Goal: Task Accomplishment & Management: Use online tool/utility

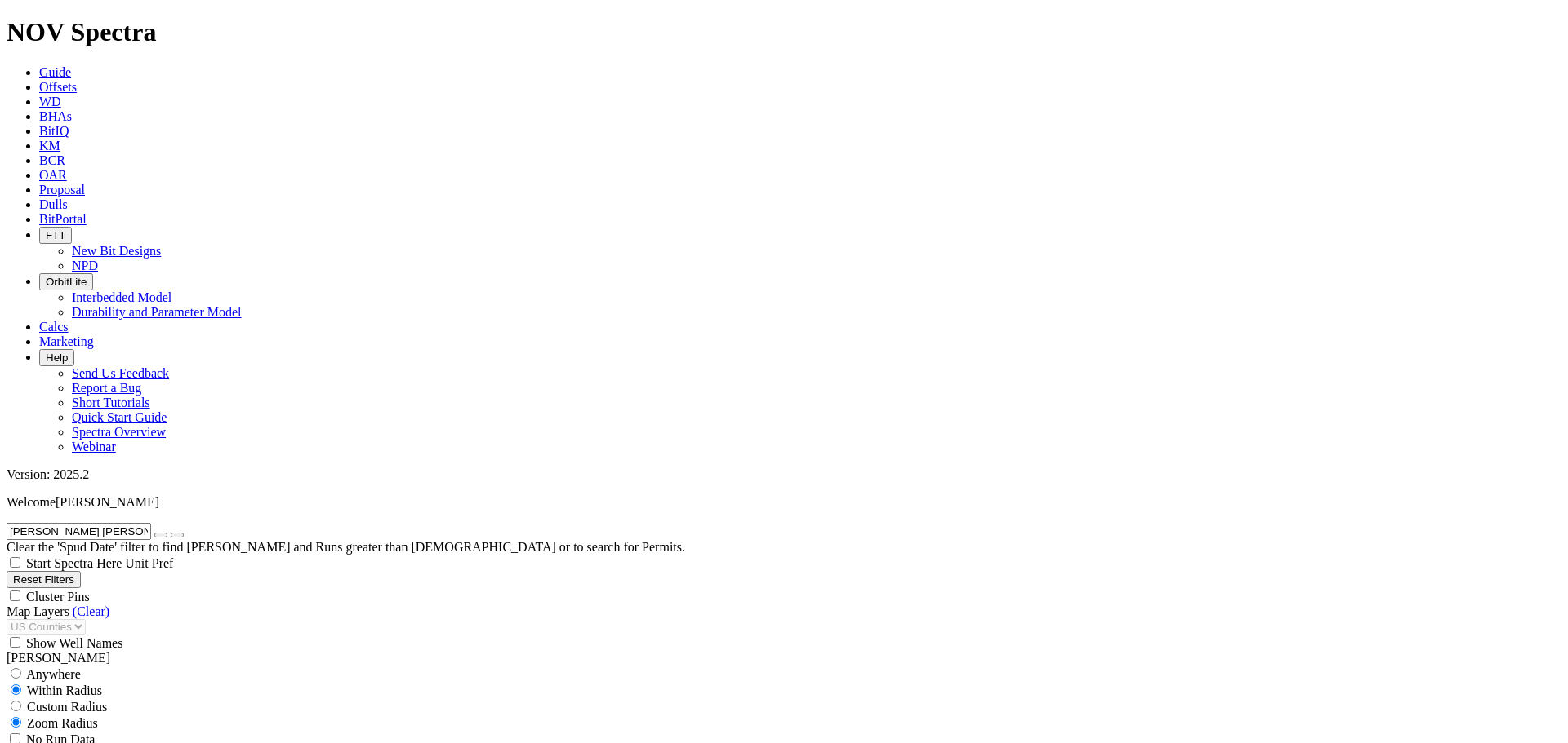
scroll to position [191, 0]
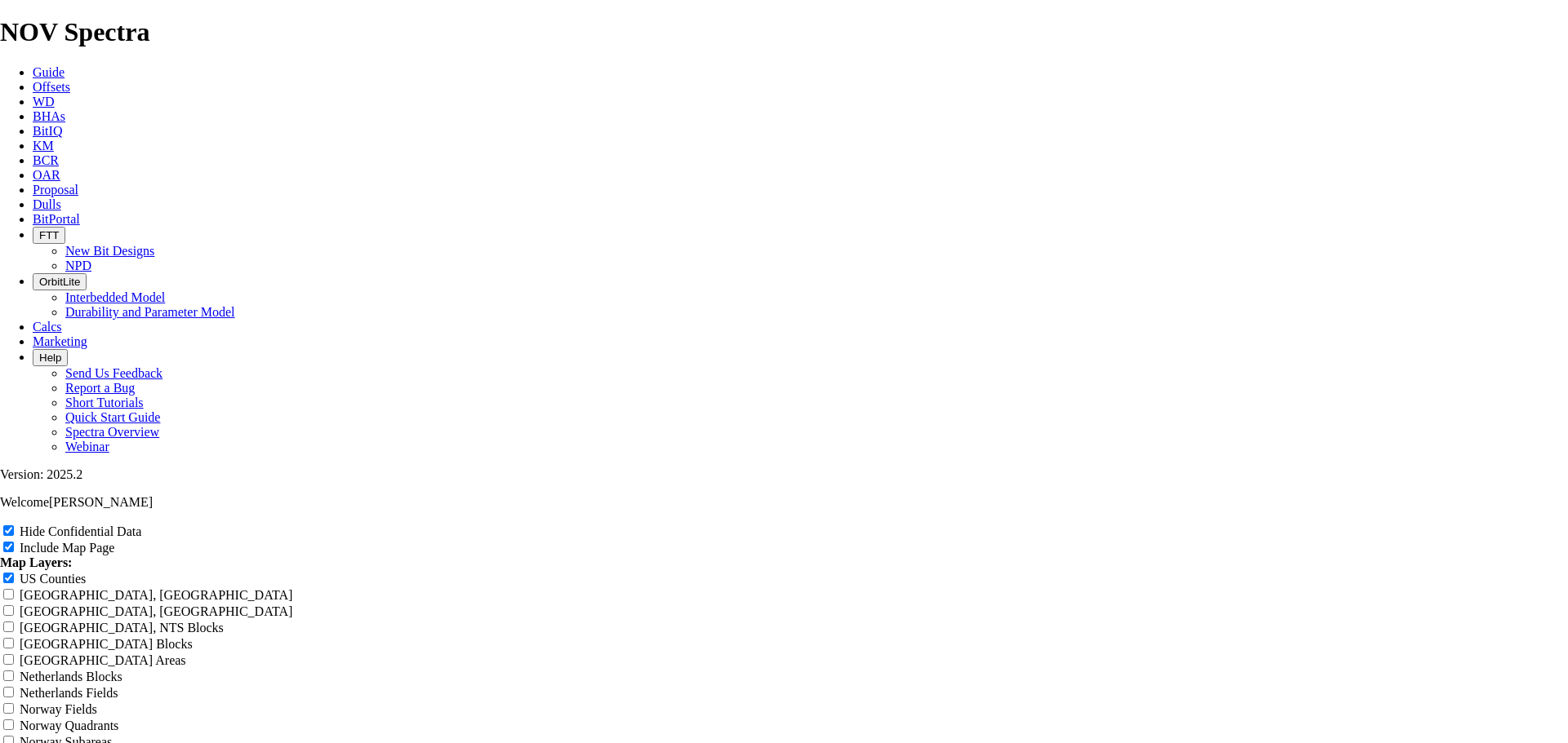
scroll to position [761, 0]
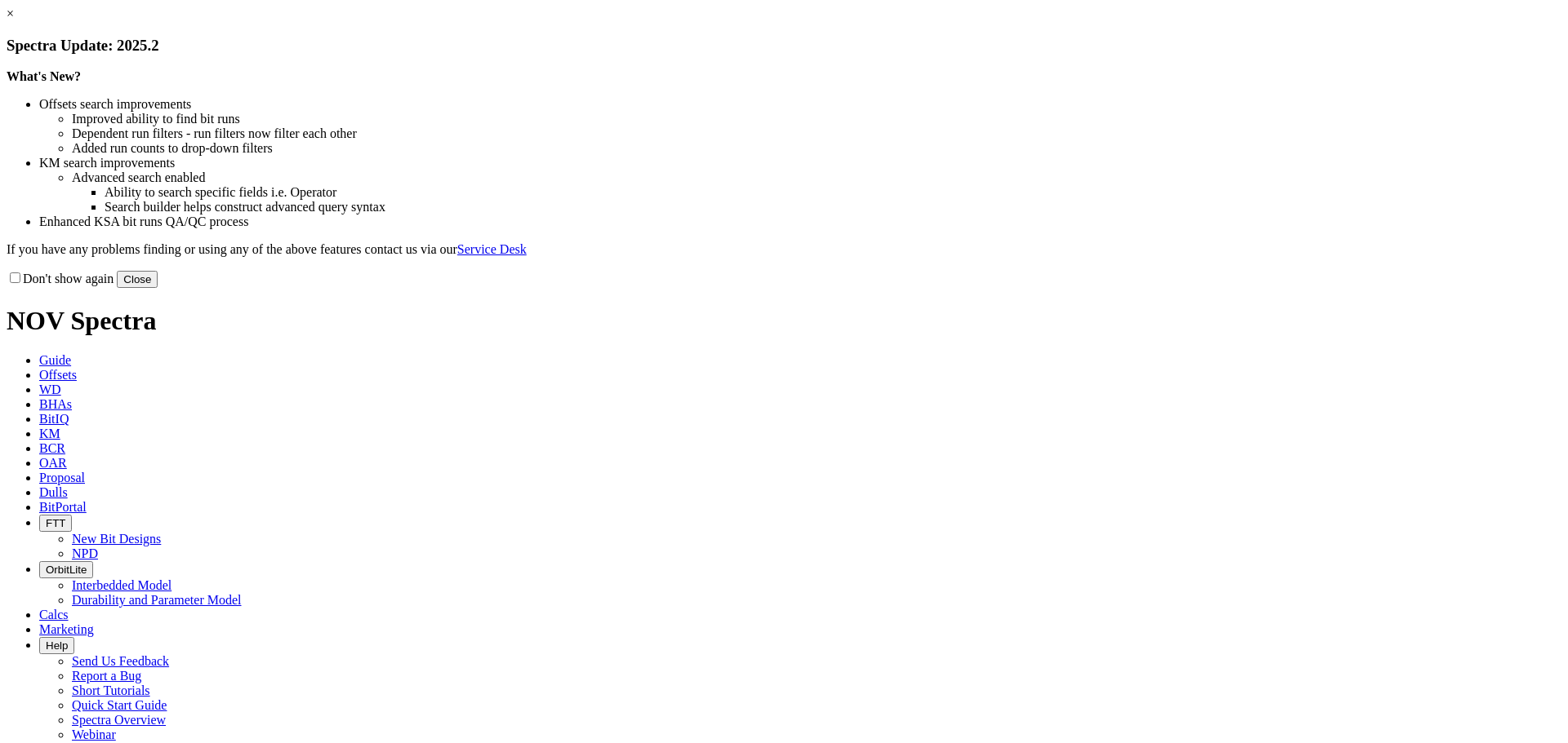
drag, startPoint x: 1104, startPoint y: 447, endPoint x: 1046, endPoint y: 416, distance: 65.8
click at [157, 288] on button "Close" at bounding box center [136, 279] width 41 height 17
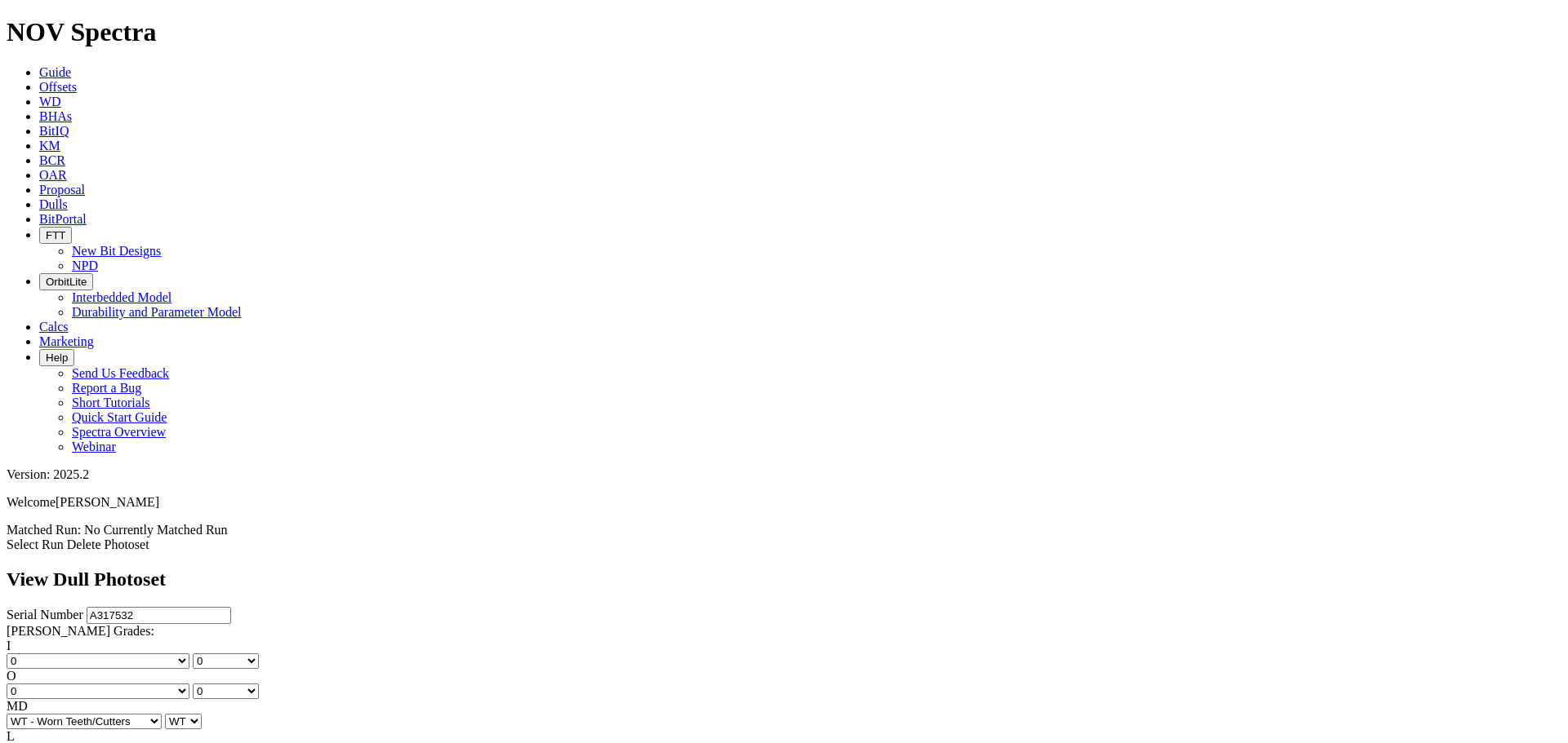
select select "string:G"
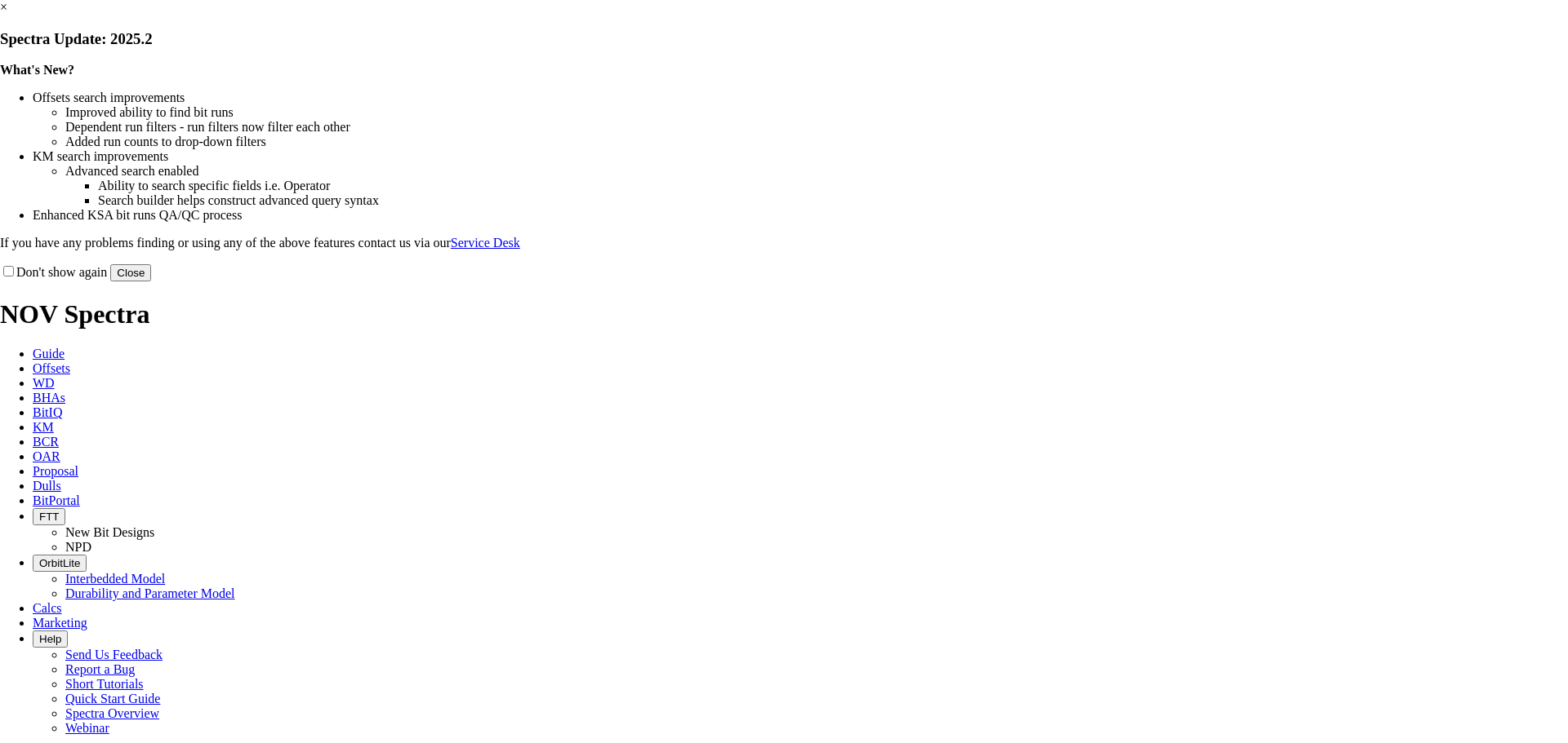
click at [151, 282] on button "Close" at bounding box center [131, 273] width 41 height 17
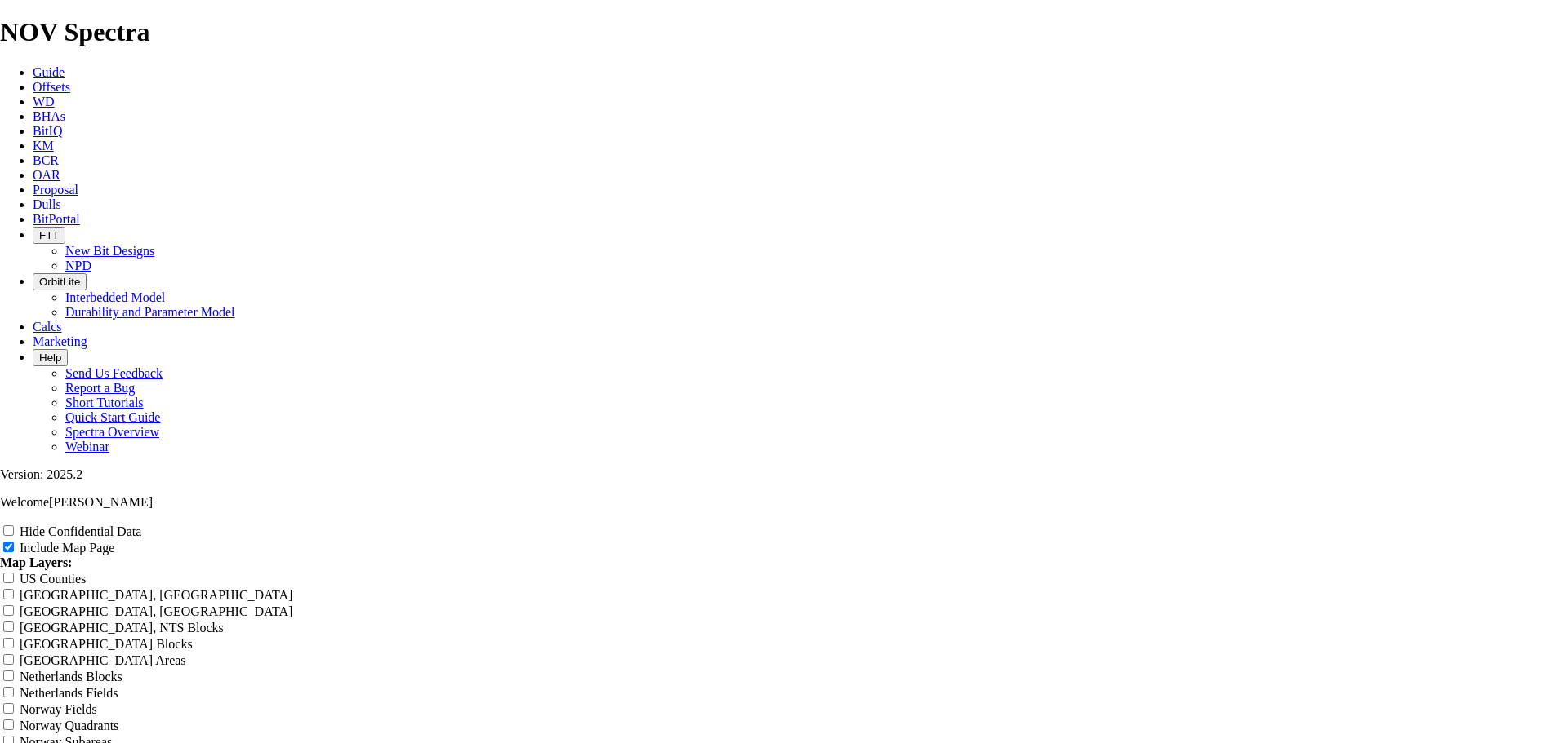
scroll to position [2665, 0]
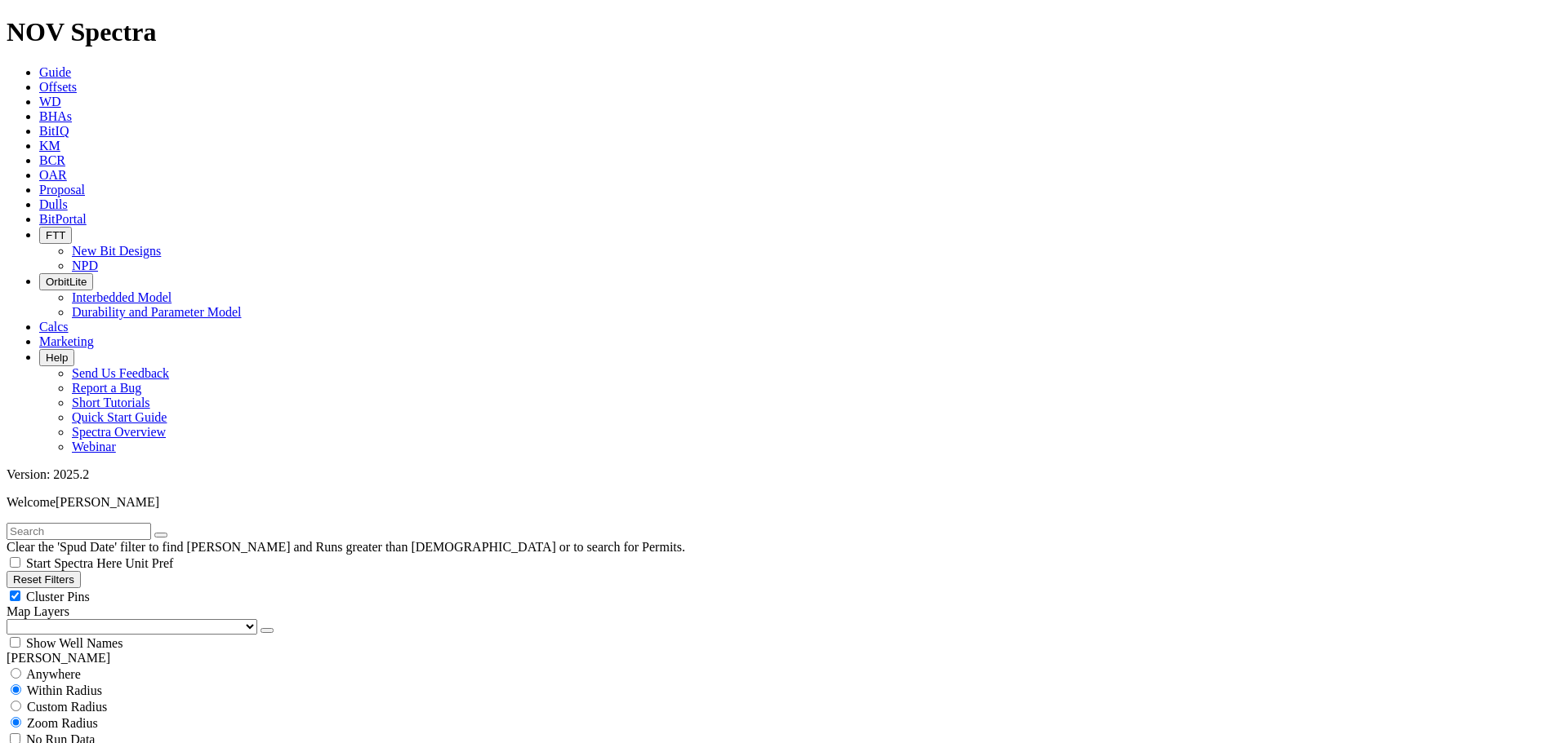
scroll to position [151, 0]
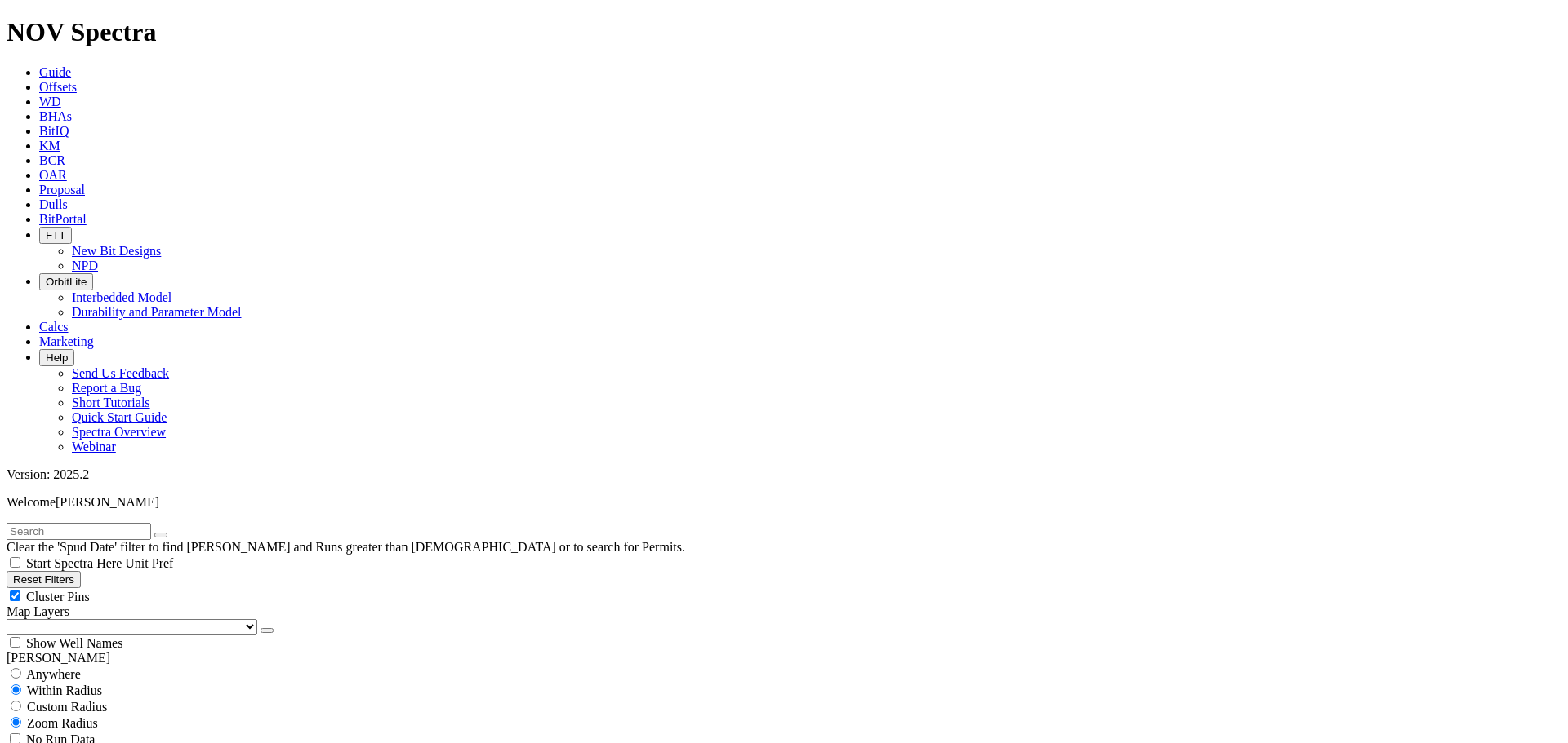
scroll to position [0, 0]
drag, startPoint x: 116, startPoint y: 560, endPoint x: 141, endPoint y: 561, distance: 25.0
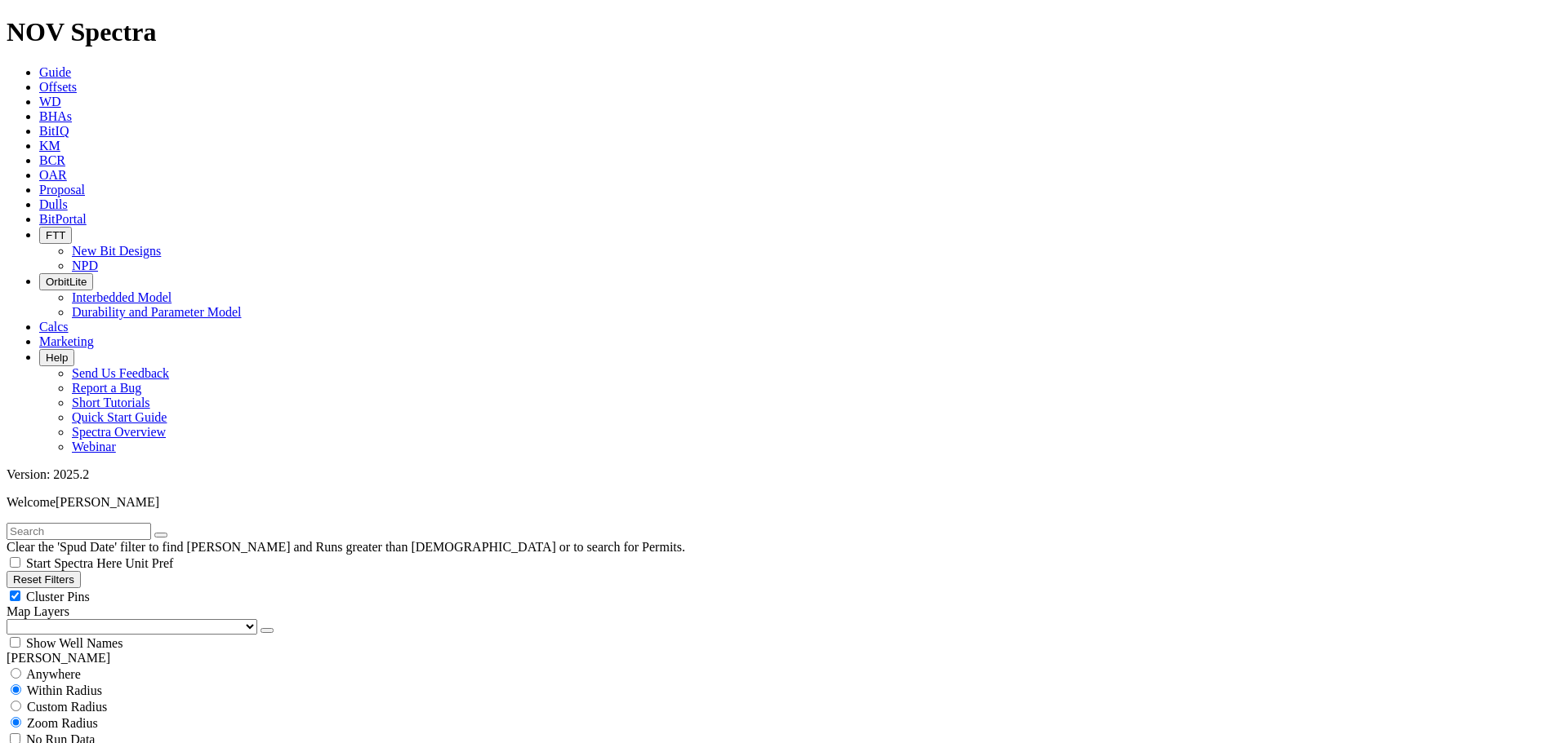
type input "137"
click at [162, 589] on div "Cluster Pins" at bounding box center [784, 596] width 1555 height 16
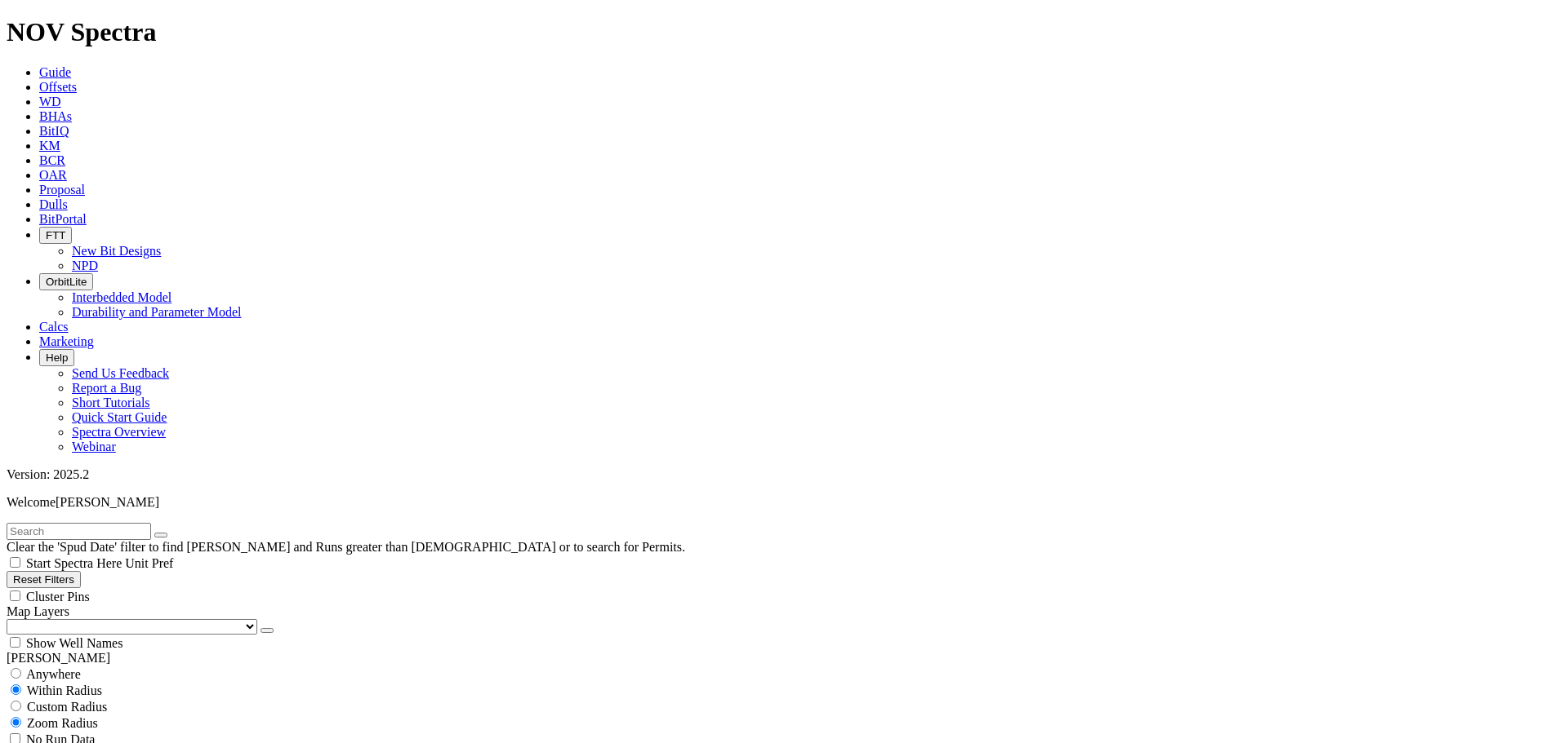
checkbox input "false"
click at [94, 619] on select "US Counties Alberta, CA Townships British Columbia, CA Townships British Columb…" at bounding box center [132, 627] width 251 height 15
click at [12, 619] on select "US Counties Alberta, CA Townships British Columbia, CA Townships British Columb…" at bounding box center [132, 627] width 251 height 15
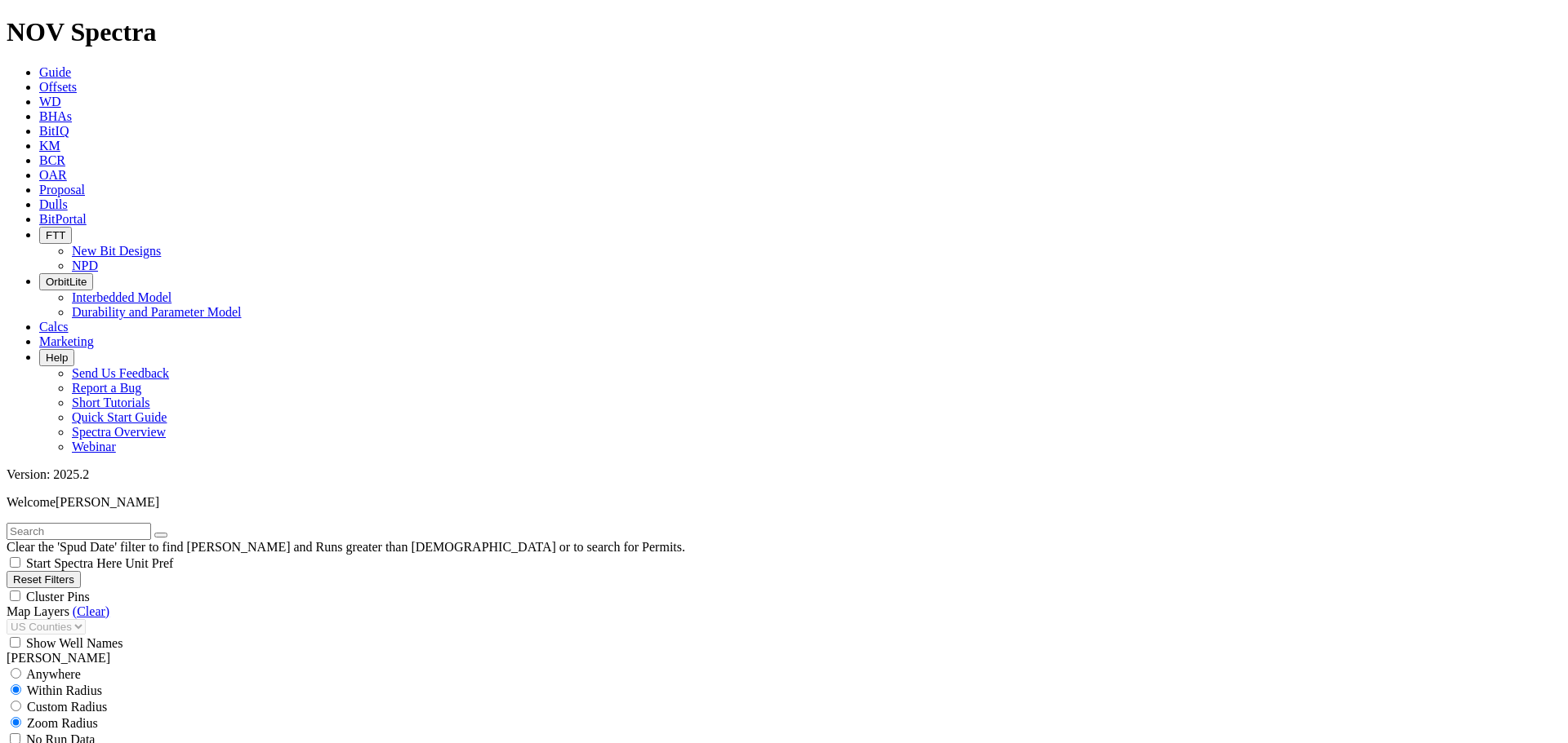
scroll to position [761, 0]
type input "138"
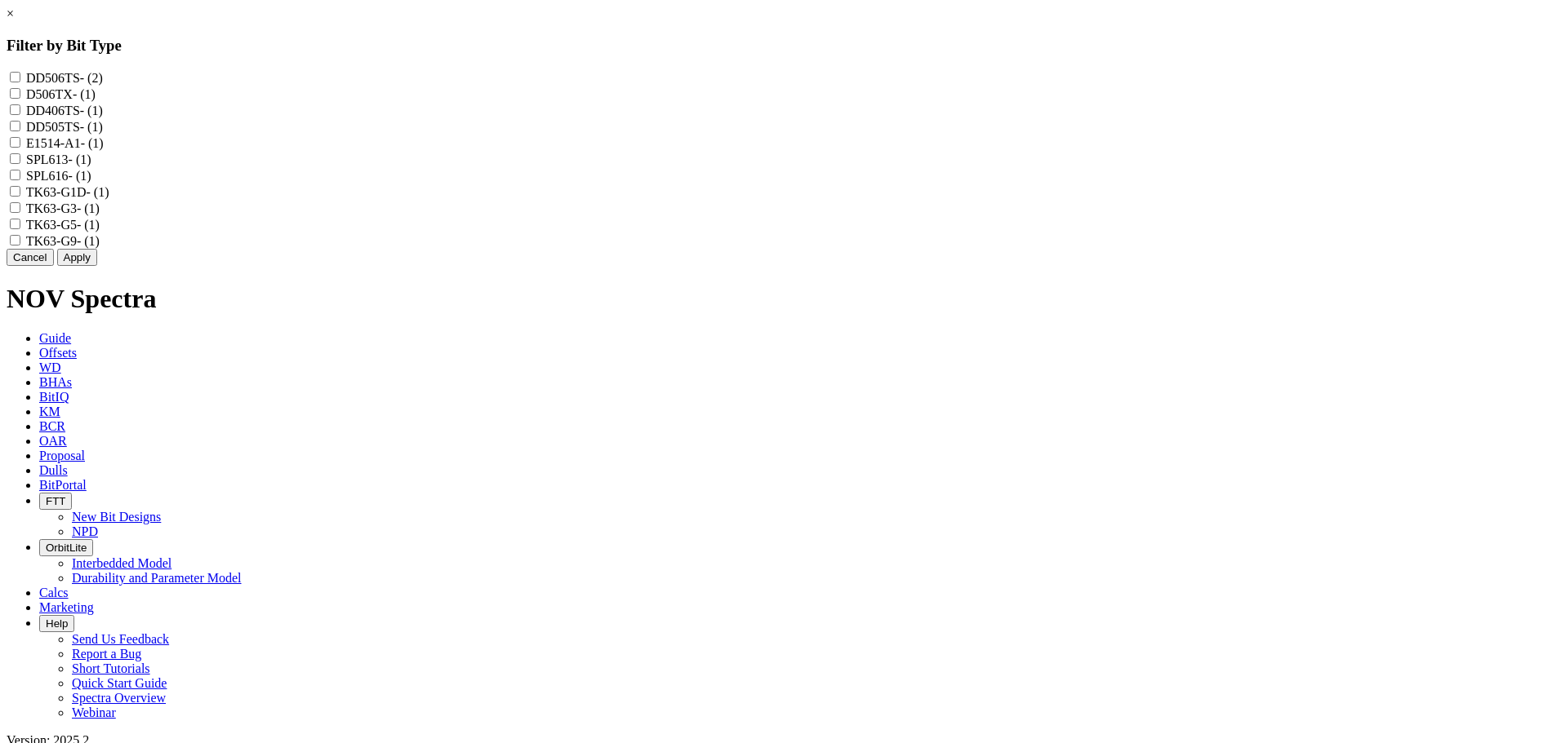
click at [54, 266] on button "Cancel" at bounding box center [31, 257] width 48 height 17
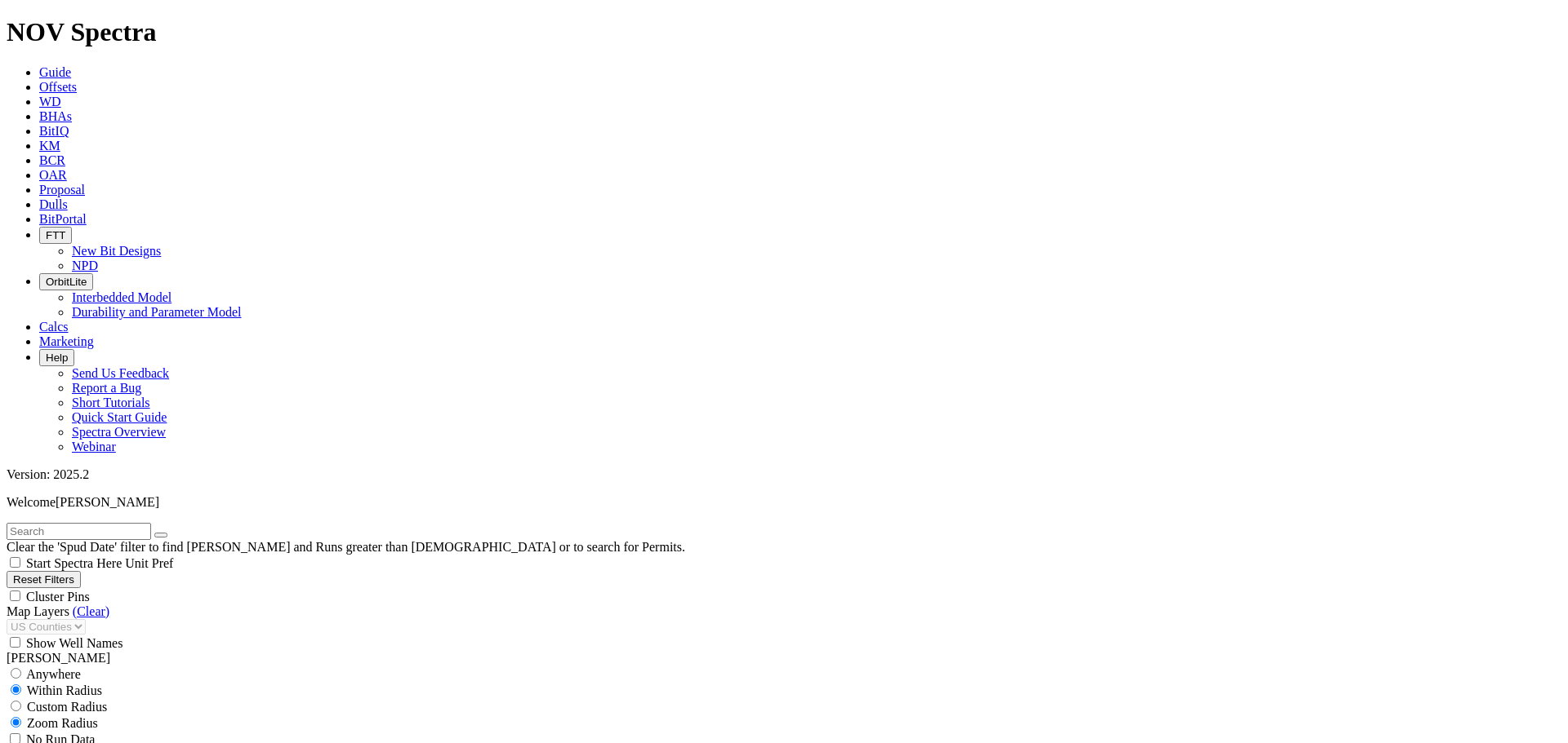
scroll to position [572, 0]
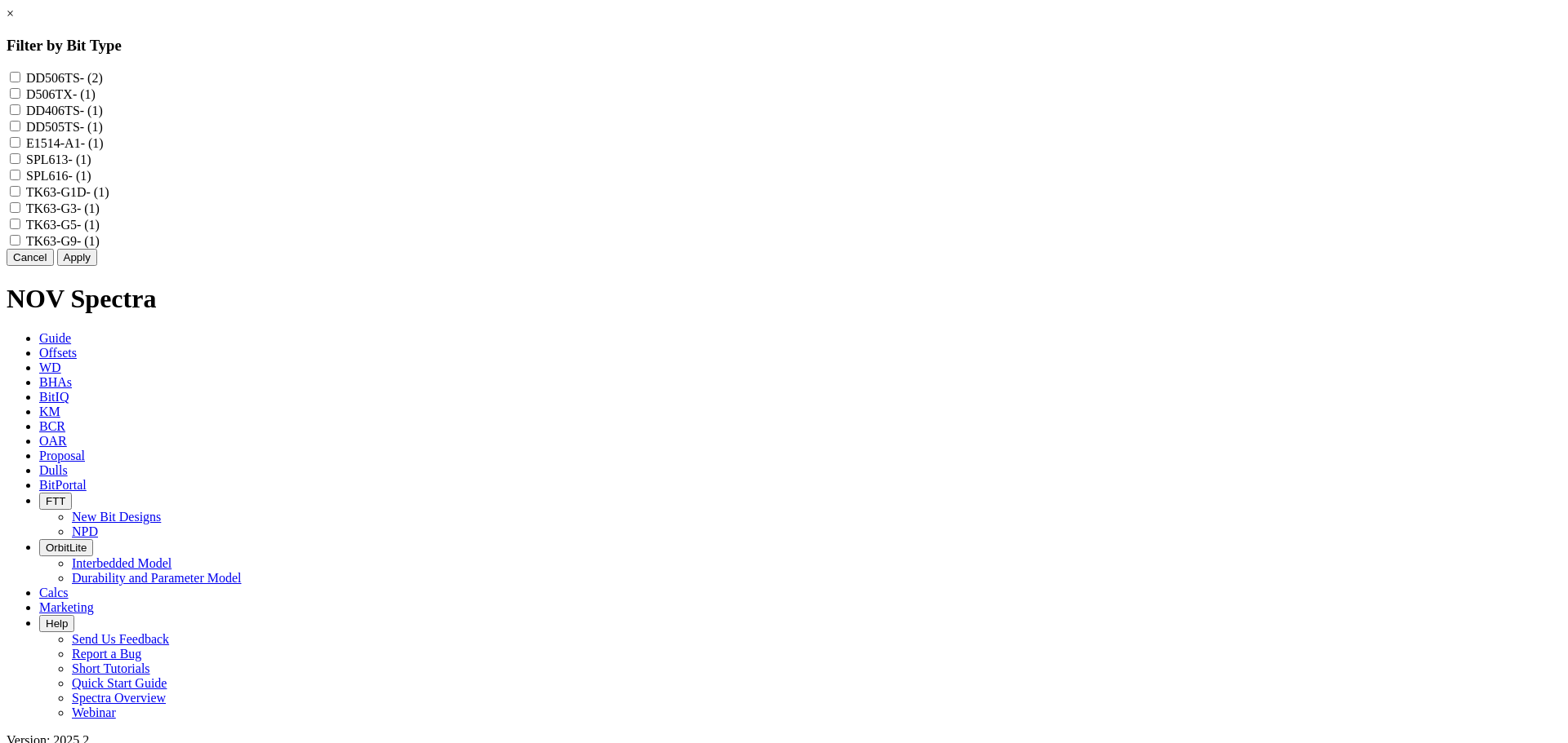
click at [20, 246] on input "TK63-G9 - (1)" at bounding box center [14, 240] width 10 height 10
checkbox input "true"
click at [20, 230] on input "TK63-G5 - (1)" at bounding box center [14, 224] width 10 height 10
checkbox input "true"
click at [20, 213] on input "TK63-G3 - (1)" at bounding box center [14, 207] width 10 height 10
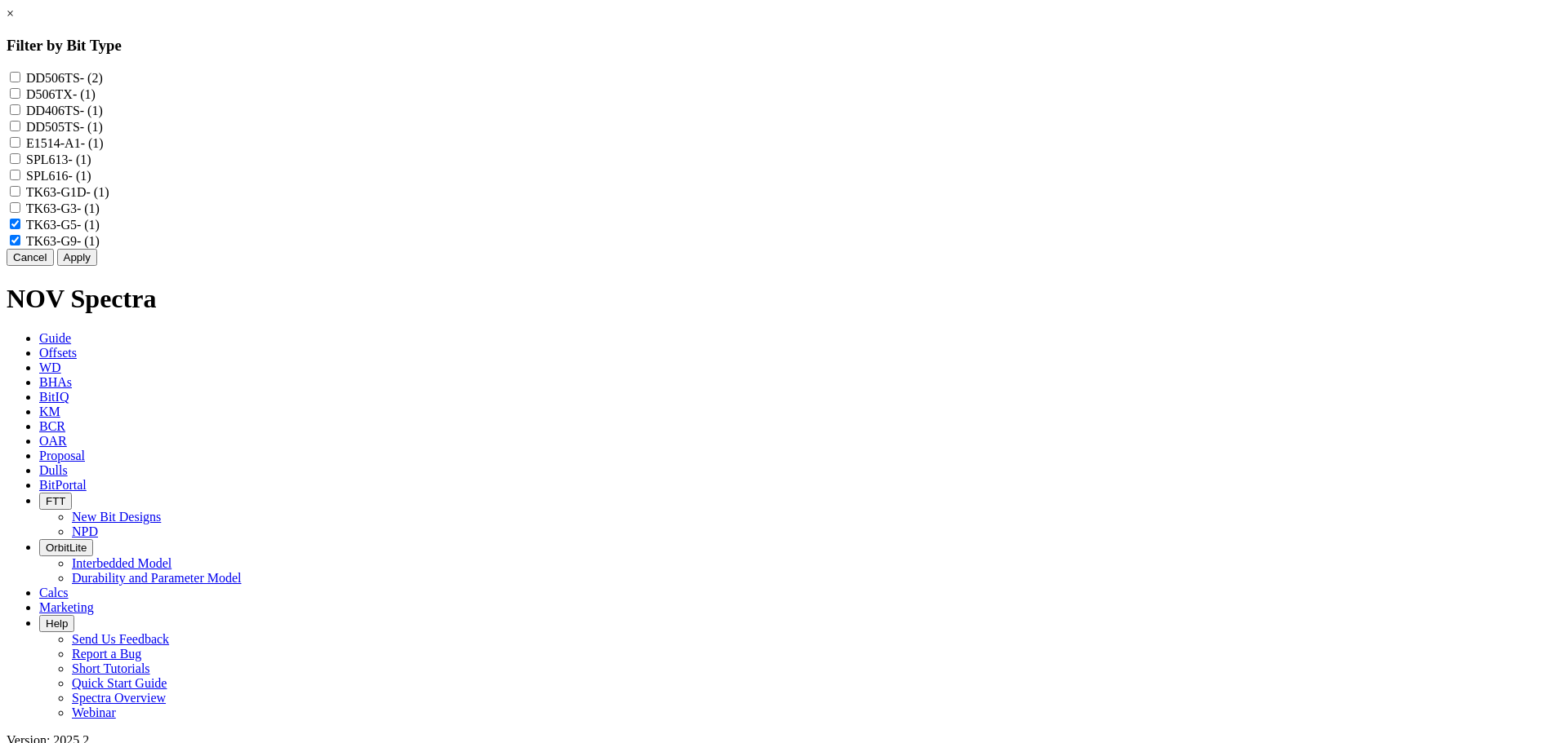
checkbox input "true"
click at [682, 168] on div "SPL613 - (1)" at bounding box center [784, 158] width 1555 height 16
click at [20, 164] on input "SPL613 - (1)" at bounding box center [14, 158] width 10 height 10
checkbox input "true"
click at [20, 148] on input "E1514-A1 - (1)" at bounding box center [14, 142] width 10 height 10
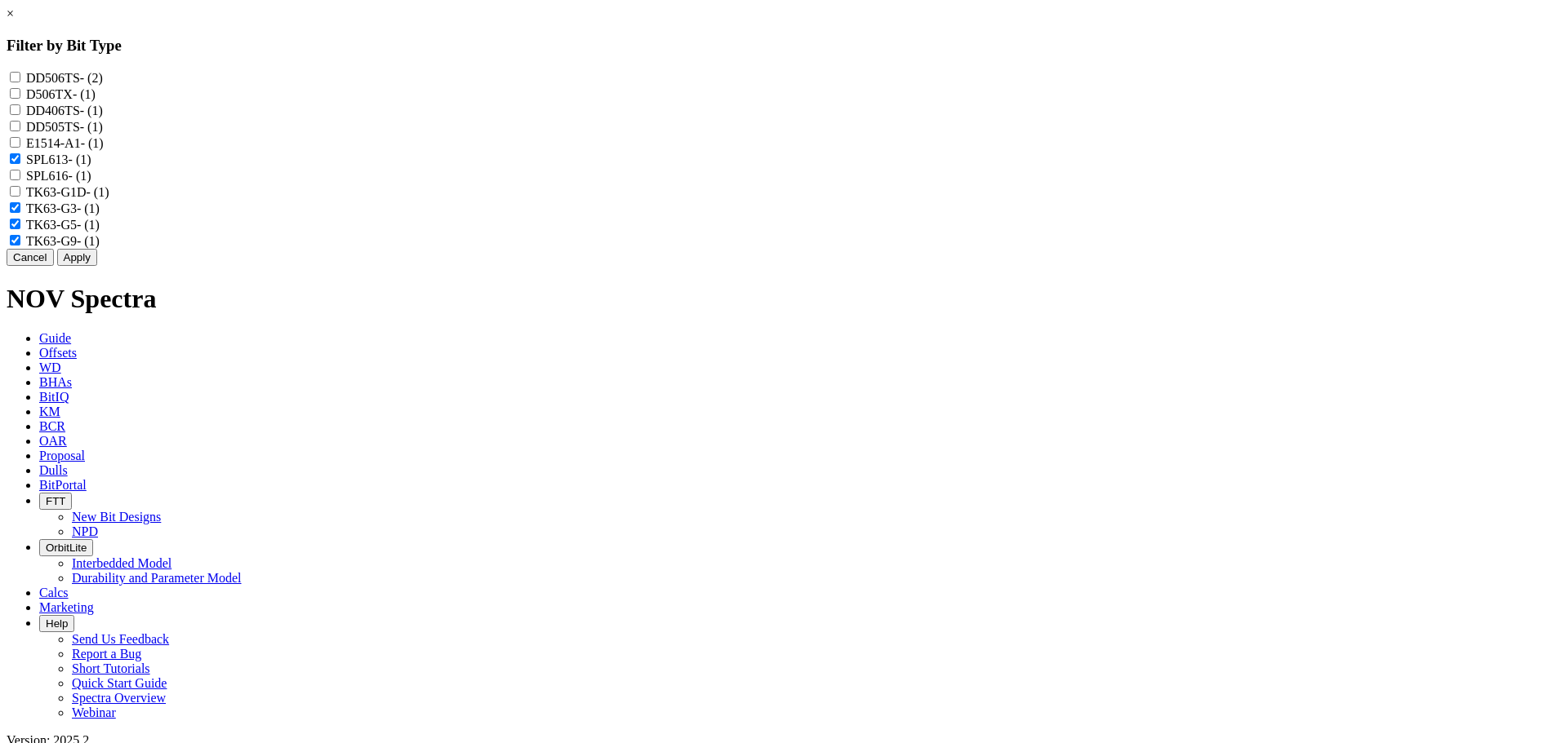
checkbox input "true"
click at [20, 131] on input "DD505TS - (1)" at bounding box center [14, 126] width 10 height 10
checkbox input "true"
click at [20, 115] on input "DD406TS - (1)" at bounding box center [14, 110] width 10 height 10
checkbox input "true"
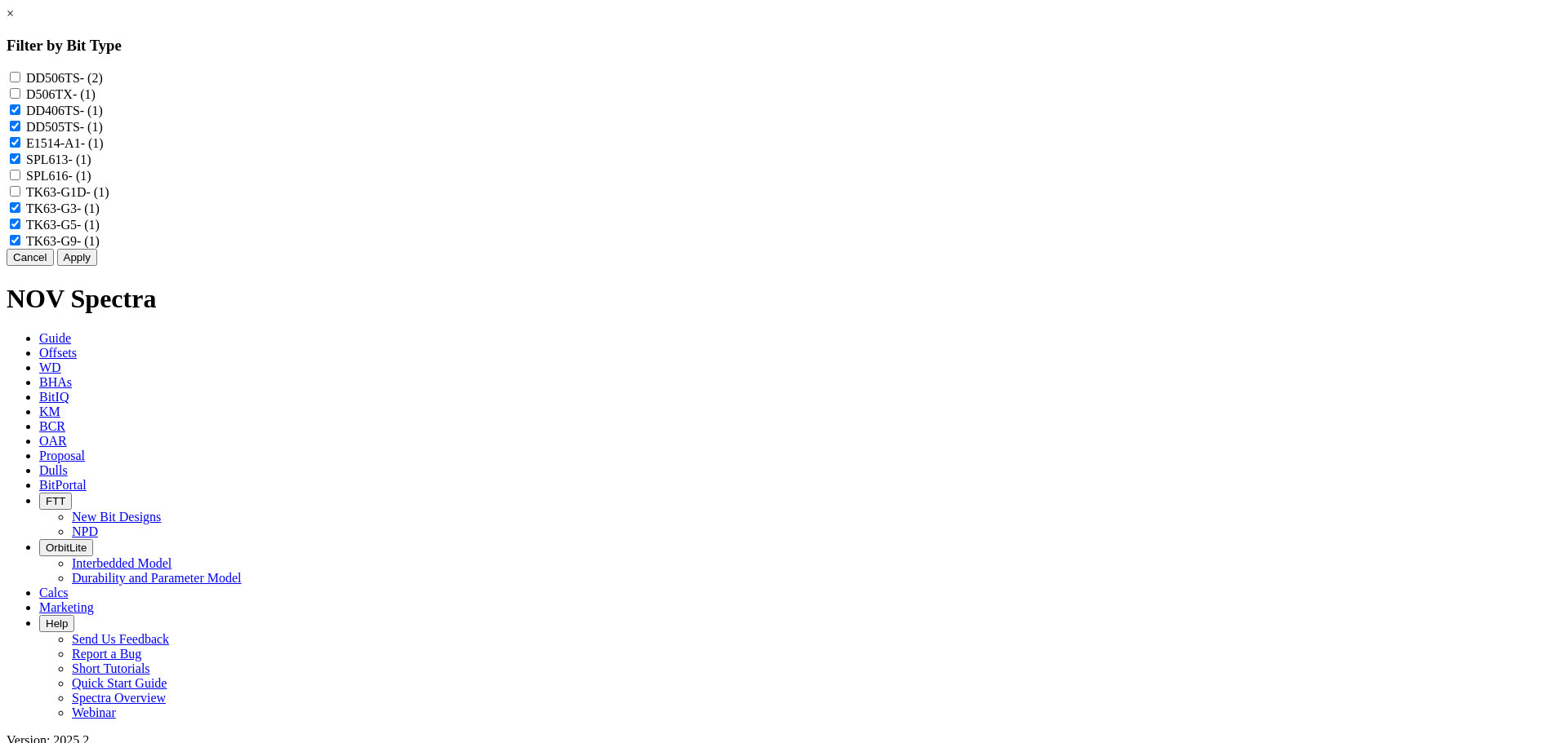
click at [20, 96] on input "D506TX - (1)" at bounding box center [14, 93] width 10 height 10
checkbox input "true"
click at [20, 78] on input "DD506TS - (2)" at bounding box center [14, 76] width 10 height 10
checkbox input "true"
click at [97, 266] on button "Apply" at bounding box center [77, 257] width 40 height 17
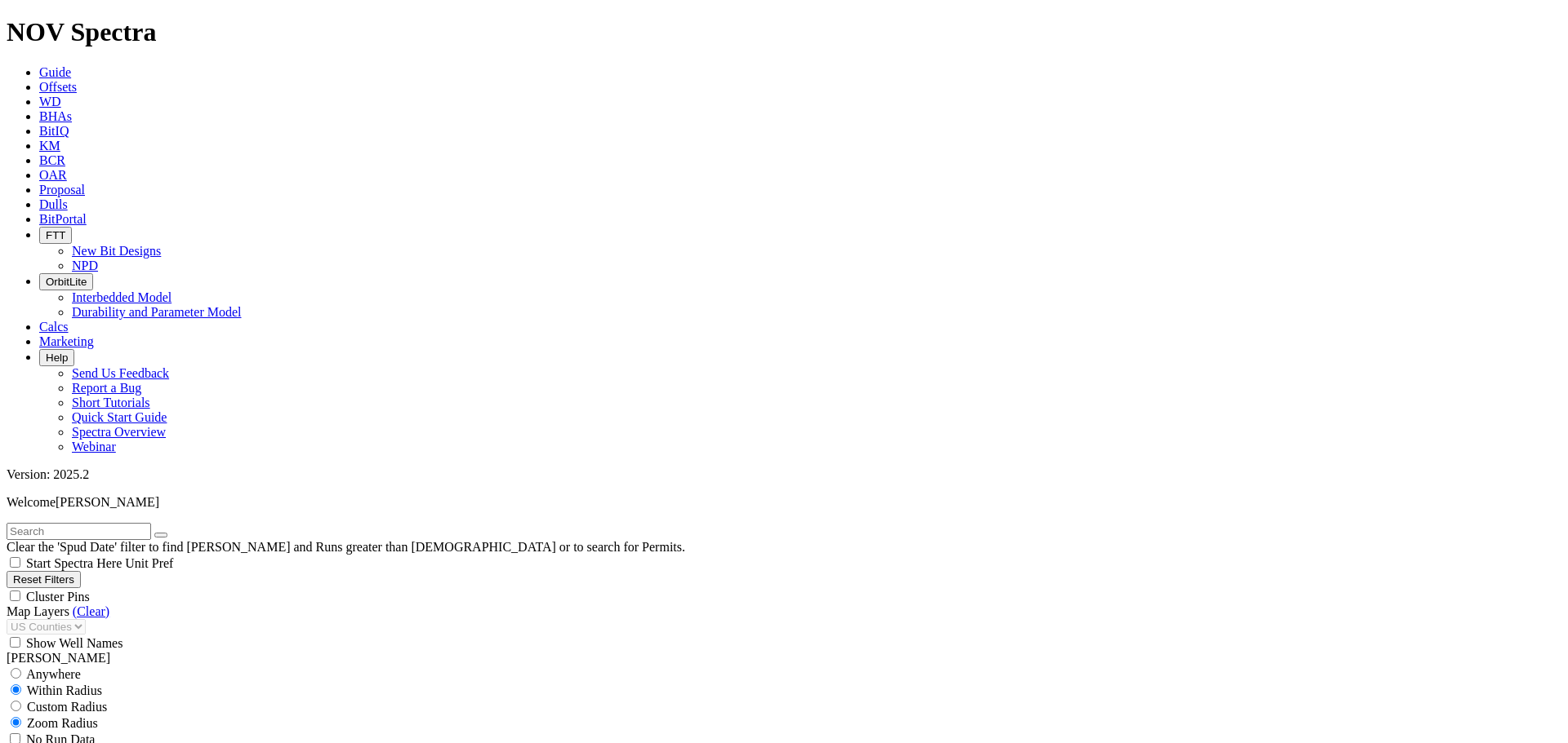
scroll to position [300, 0]
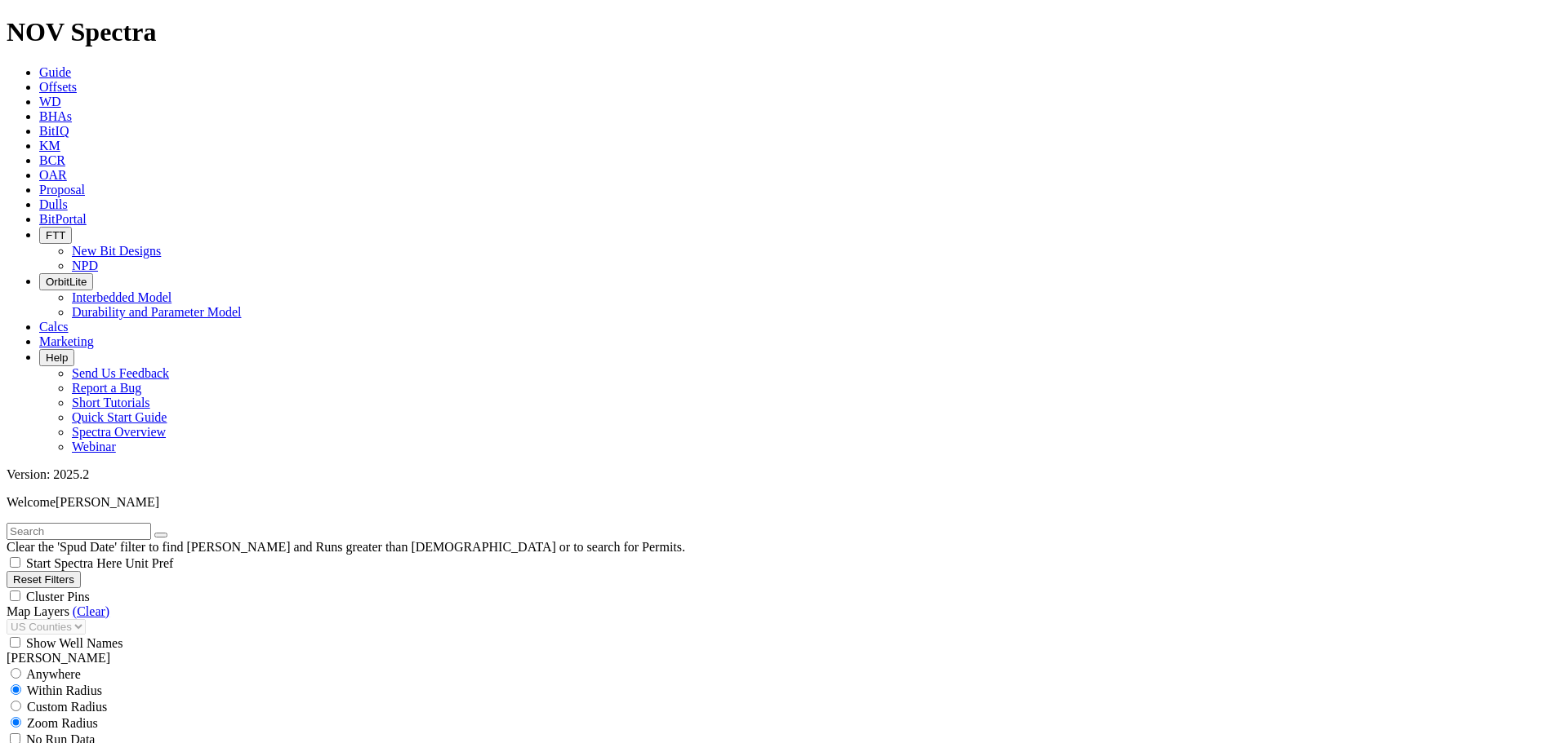
scroll to position [1523, 0]
drag, startPoint x: 100, startPoint y: 361, endPoint x: 138, endPoint y: 367, distance: 38.5
drag, startPoint x: 113, startPoint y: 365, endPoint x: 99, endPoint y: 365, distance: 14.0
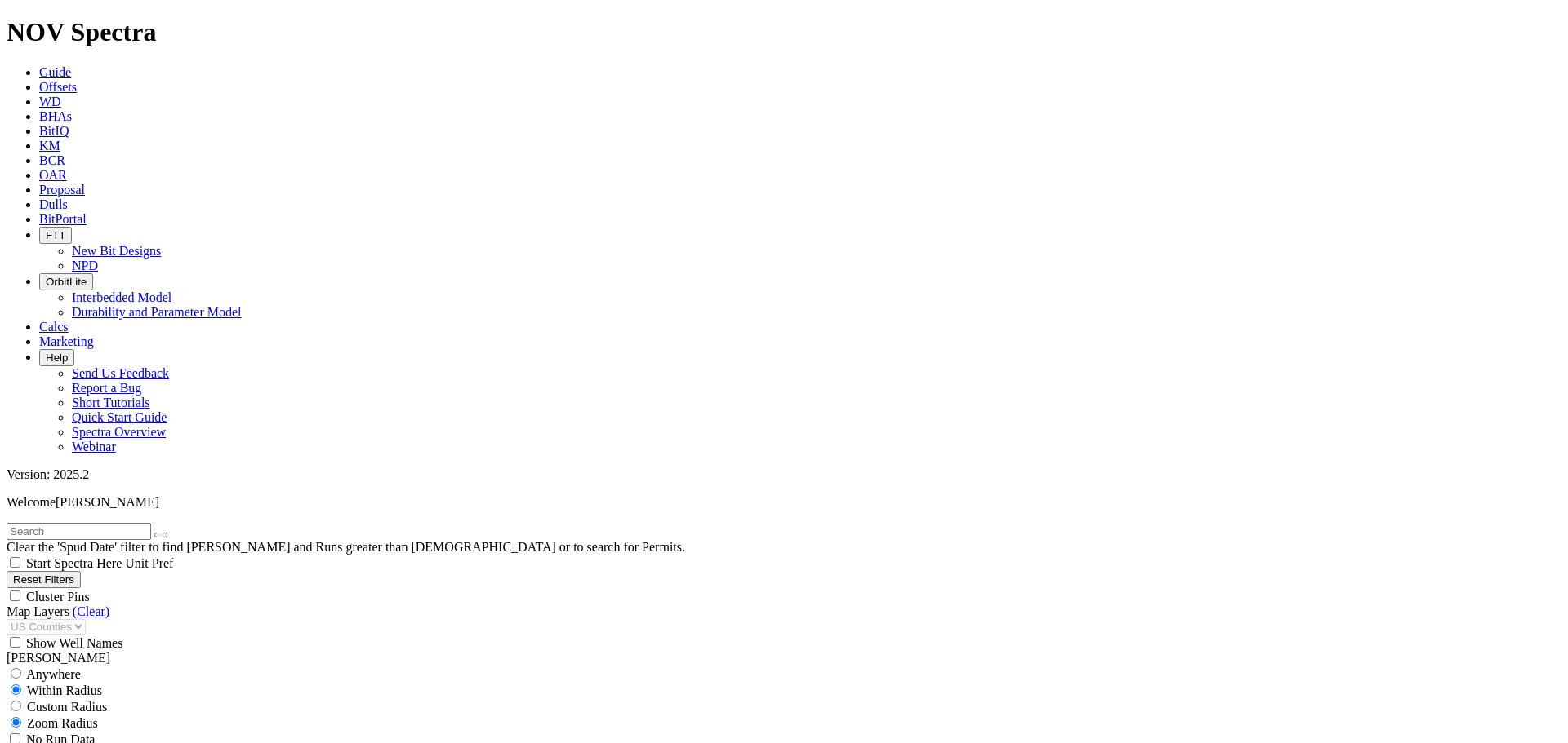
type input "170"
drag, startPoint x: 101, startPoint y: 556, endPoint x: 123, endPoint y: 560, distance: 22.4
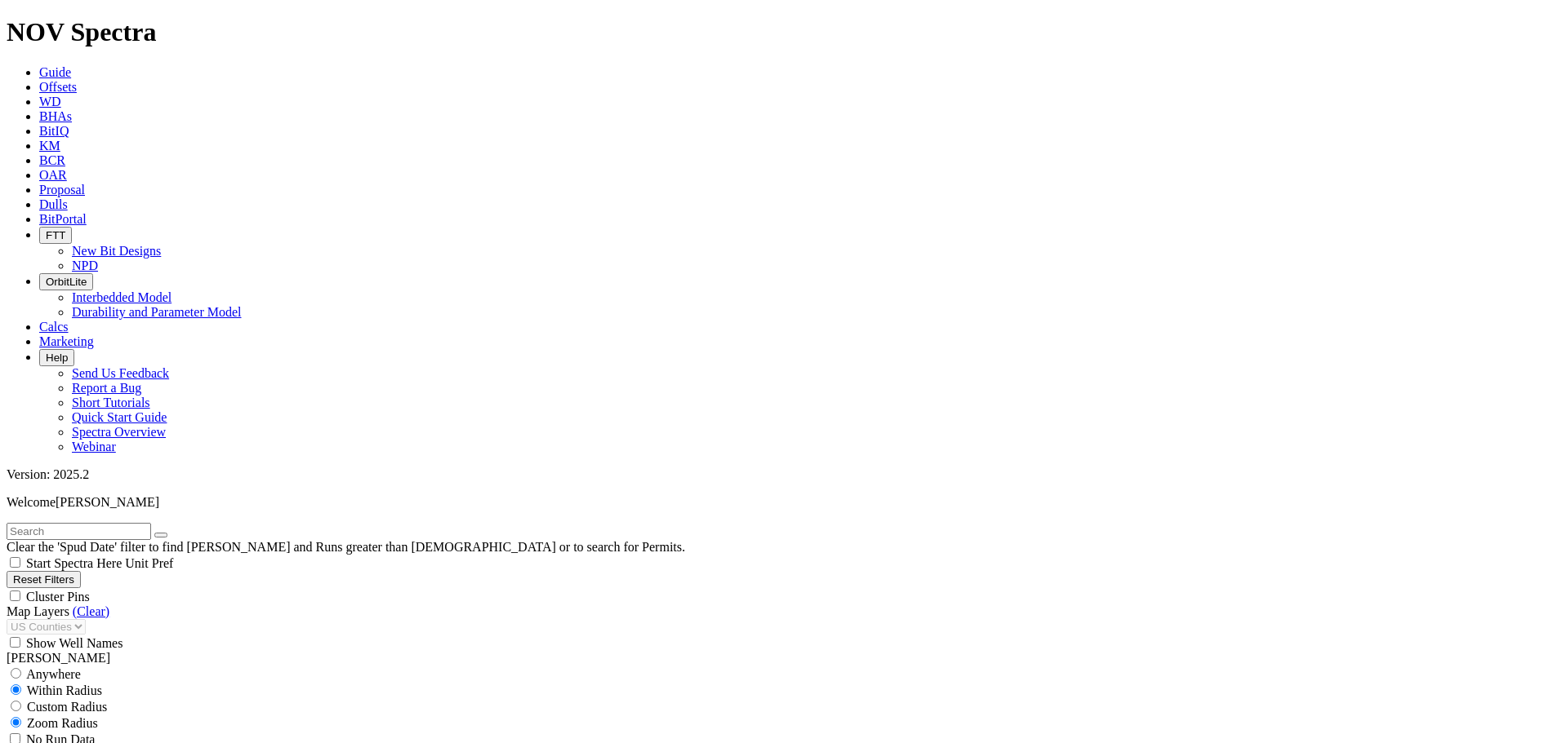
drag, startPoint x: 92, startPoint y: 398, endPoint x: 128, endPoint y: 402, distance: 36.2
drag, startPoint x: 1374, startPoint y: 128, endPoint x: 1306, endPoint y: 129, distance: 68.0
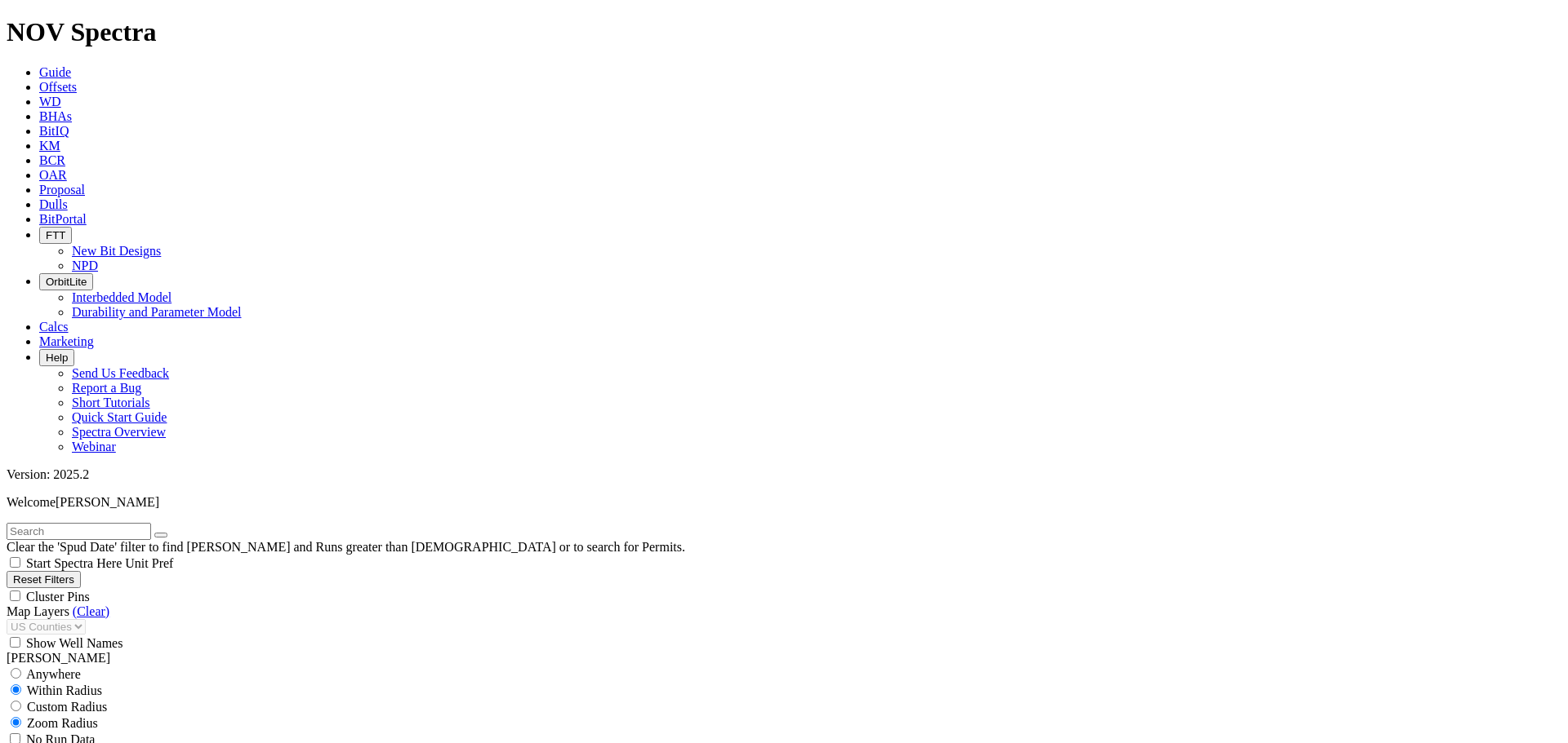
drag, startPoint x: 104, startPoint y: 398, endPoint x: 120, endPoint y: 401, distance: 16.3
drag, startPoint x: 111, startPoint y: 395, endPoint x: 138, endPoint y: 410, distance: 30.9
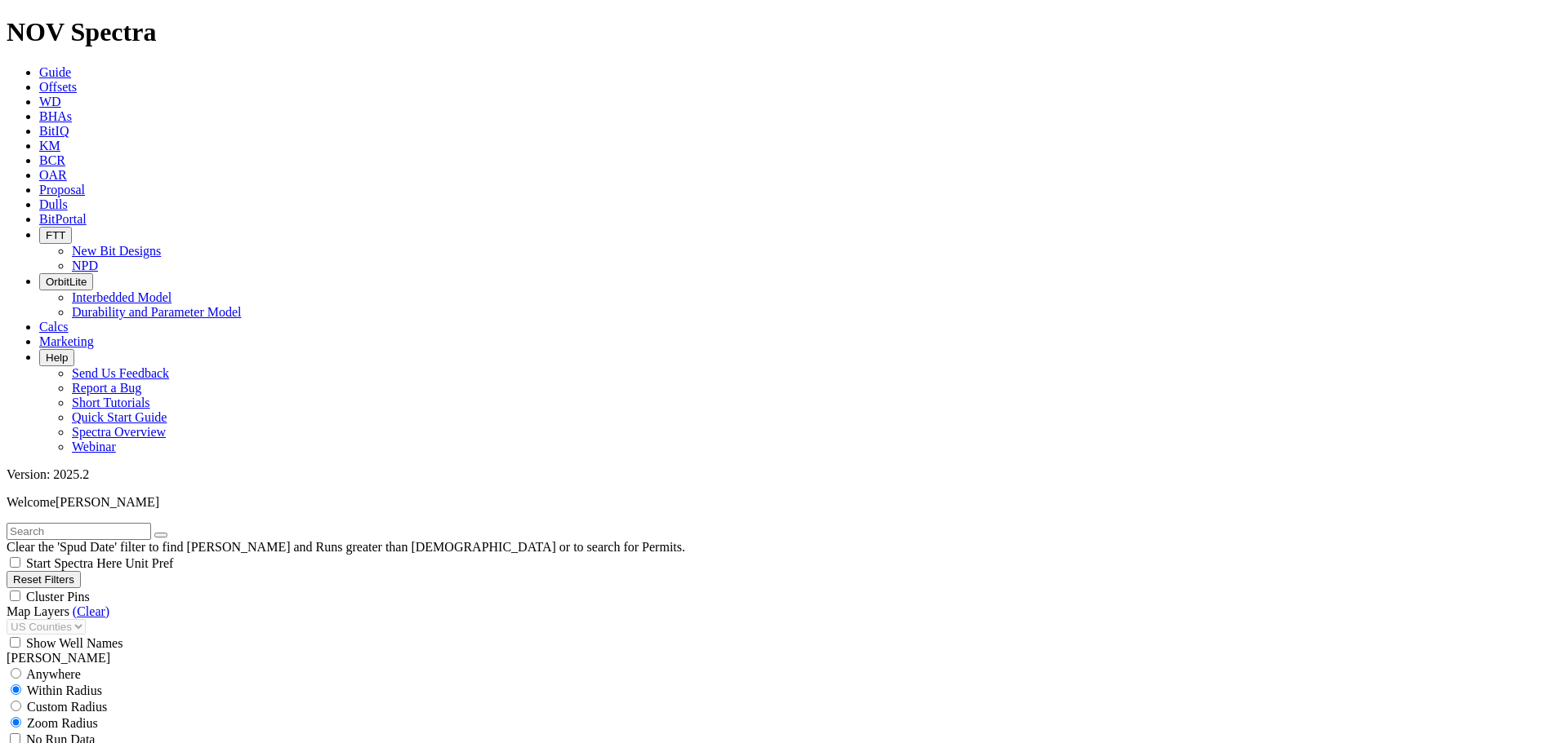
type input "170"
click at [161, 535] on icon "button" at bounding box center [161, 535] width 0 height 0
click at [151, 523] on input "text" at bounding box center [79, 532] width 145 height 17
type input "metallica"
click at [171, 532] on button "submit" at bounding box center [177, 534] width 13 height 5
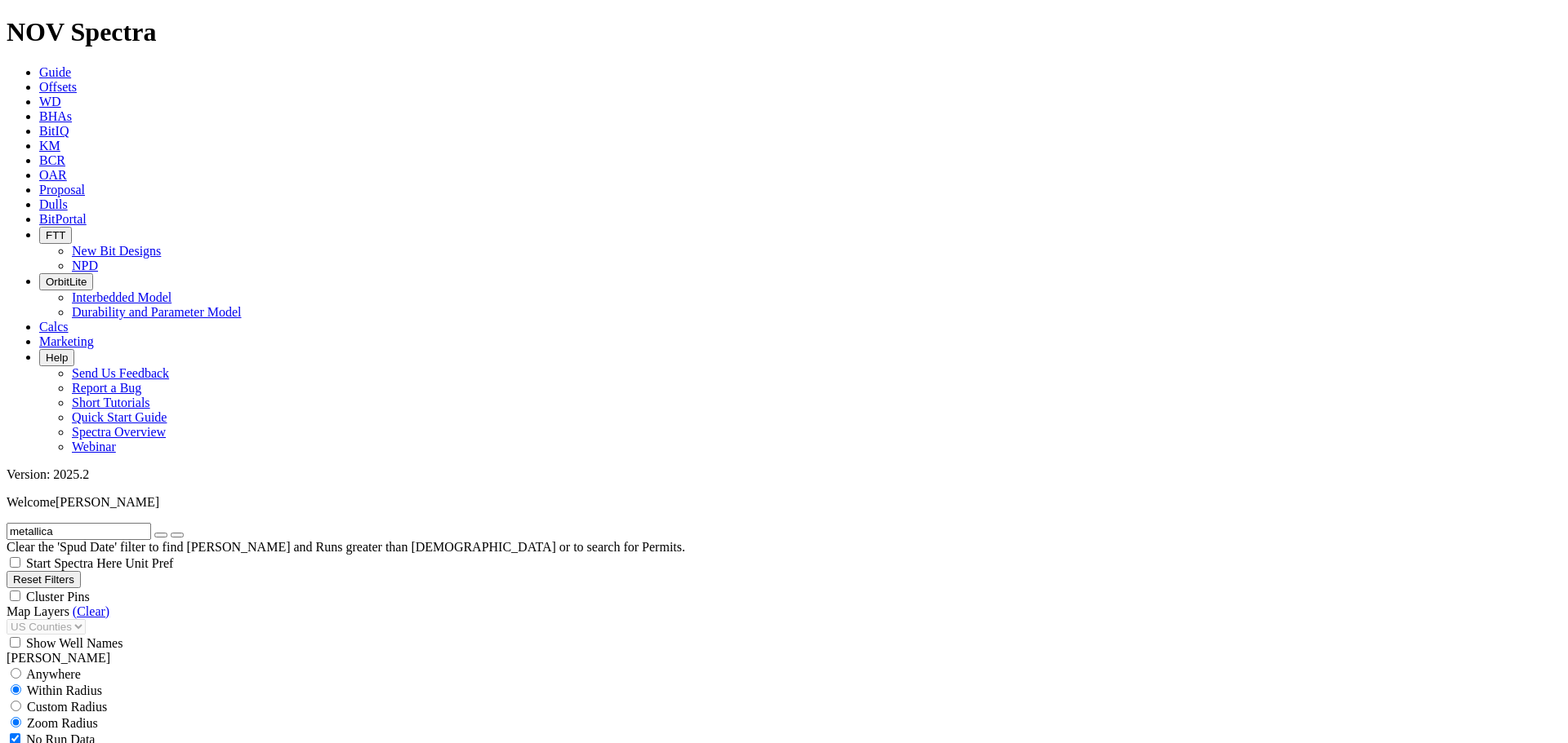
click at [52, 523] on input "metallica" at bounding box center [79, 532] width 145 height 17
type input "[DATE]"
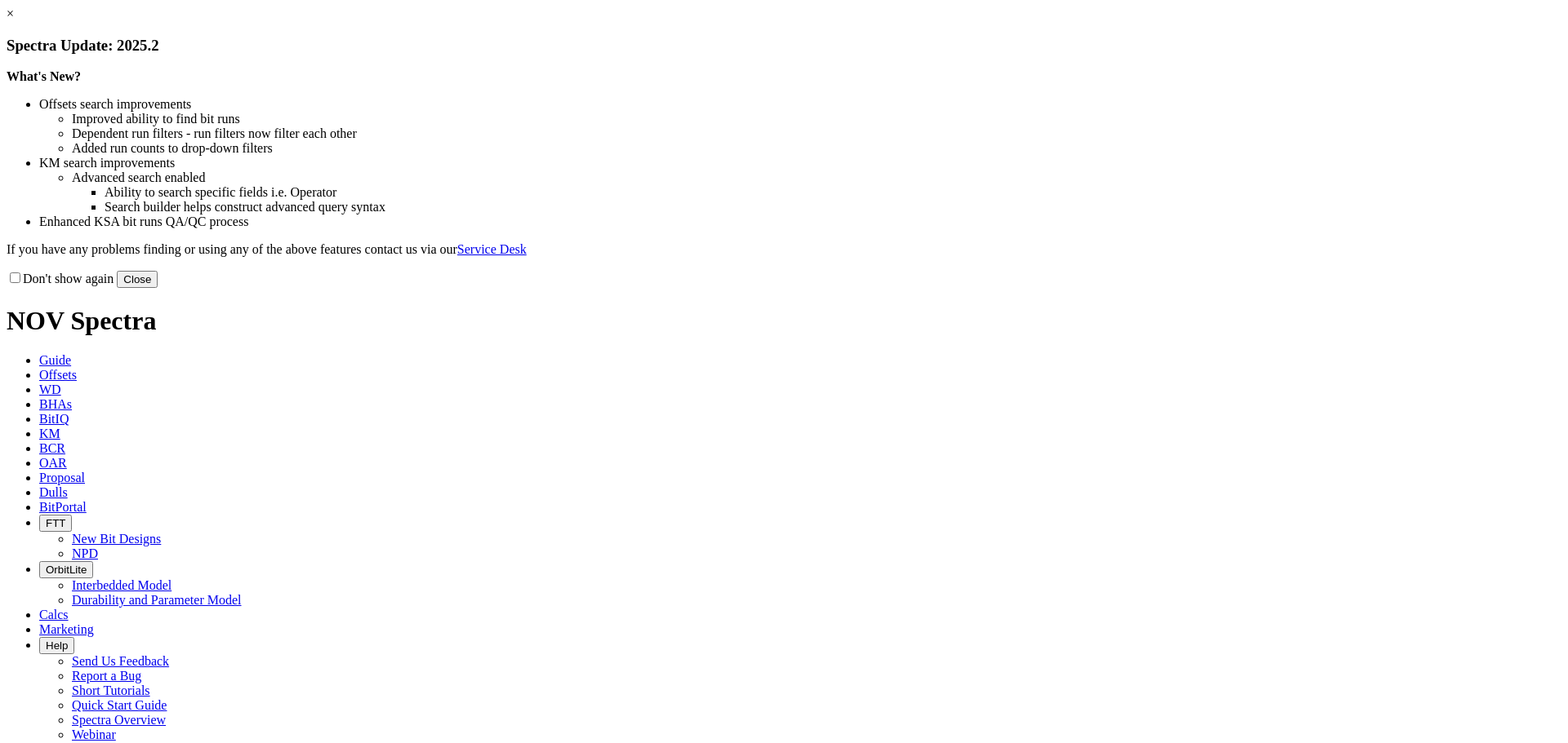
drag, startPoint x: 1134, startPoint y: 447, endPoint x: 1049, endPoint y: 410, distance: 92.7
click at [157, 288] on button "Close" at bounding box center [136, 279] width 41 height 17
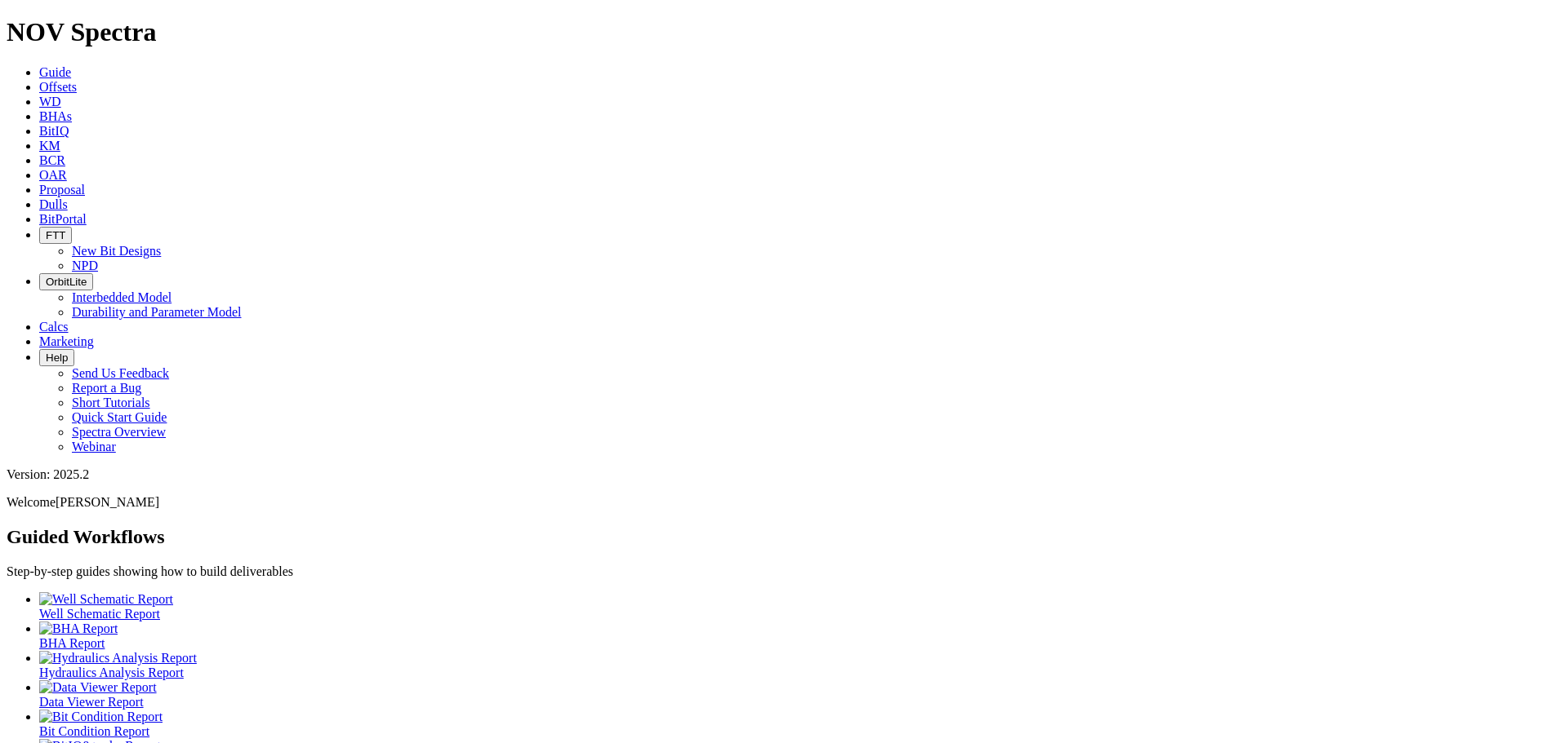
click at [77, 80] on span "Offsets" at bounding box center [57, 87] width 37 height 14
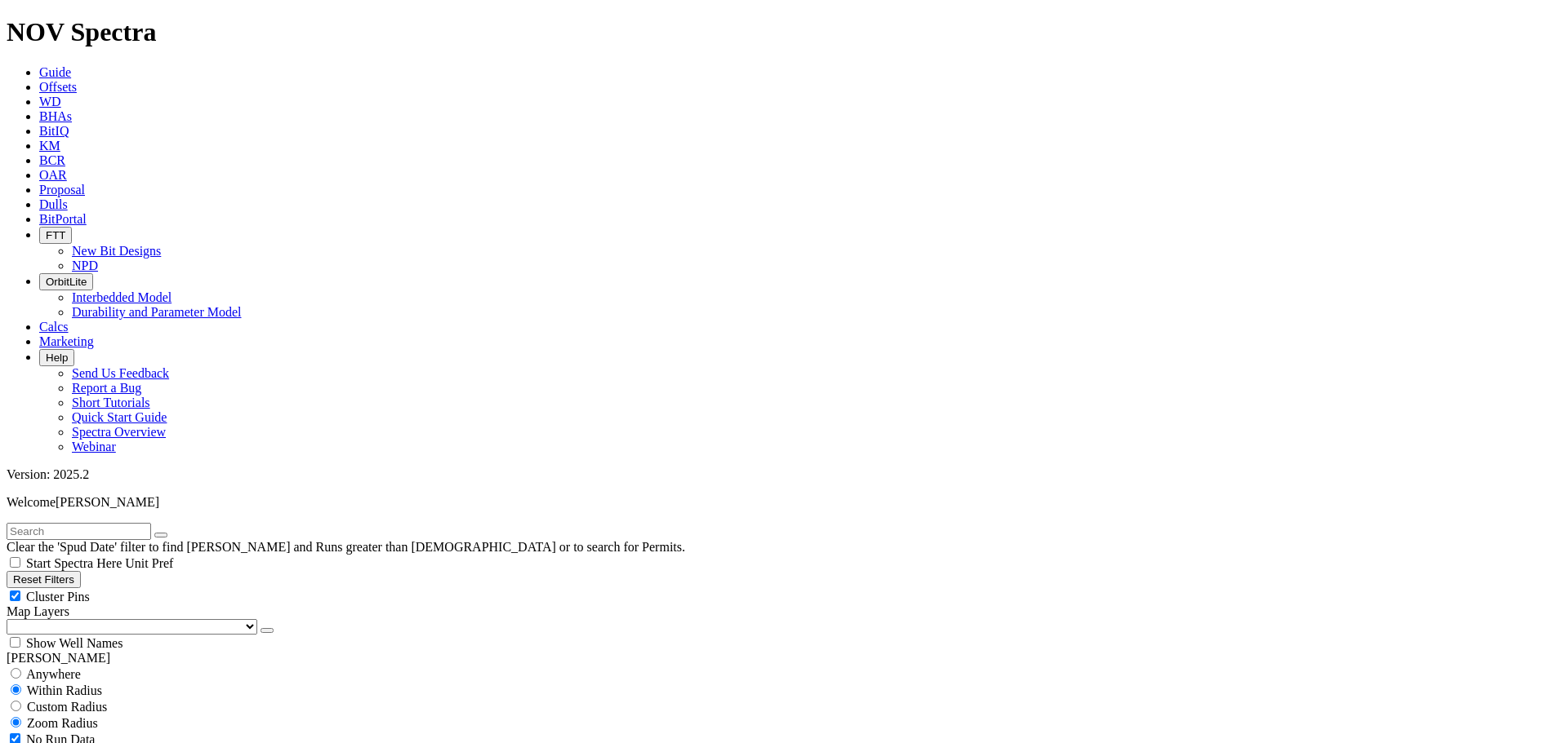
click at [69, 523] on input "text" at bounding box center [79, 532] width 145 height 17
type input "a317059"
click at [68, 197] on span "Dulls" at bounding box center [53, 204] width 29 height 14
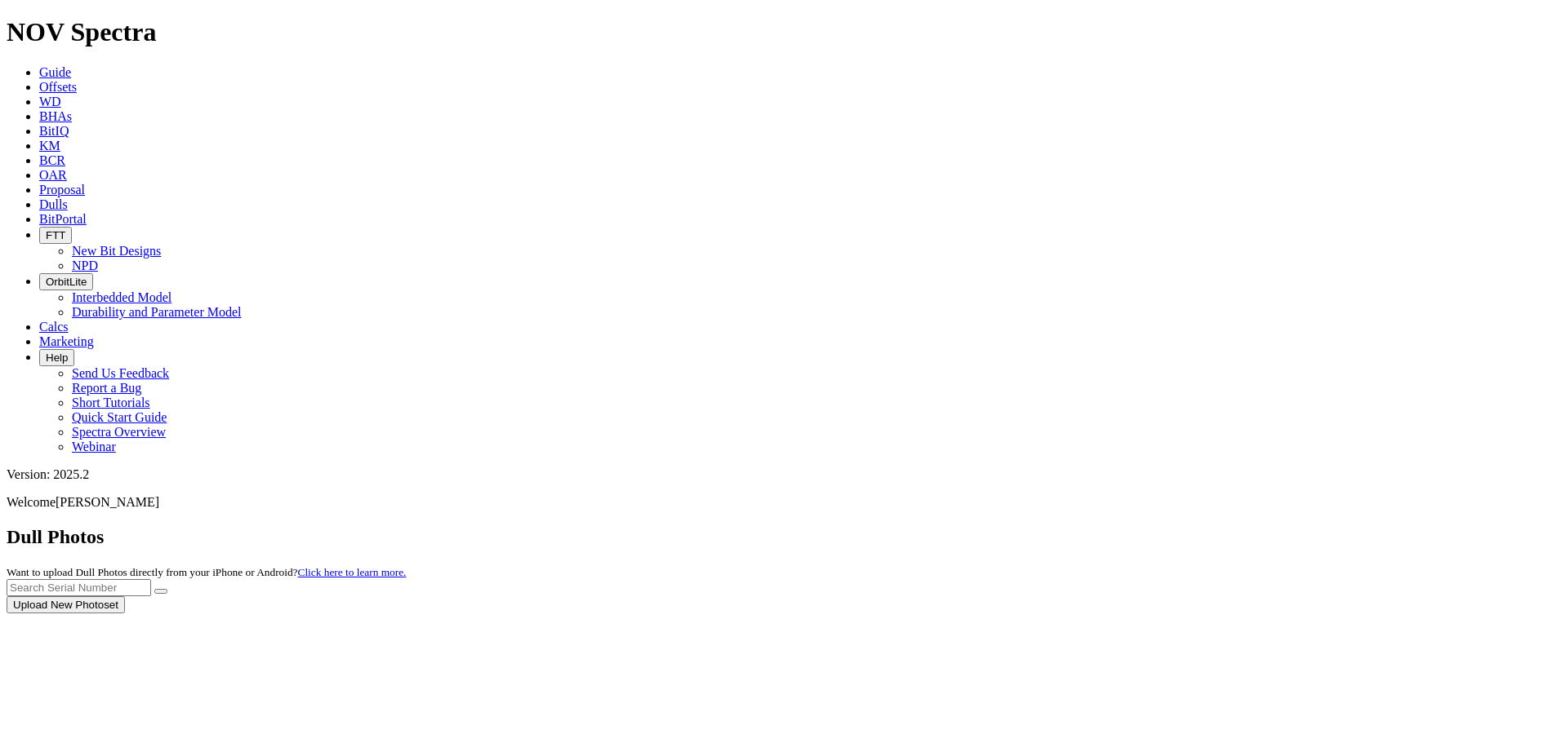
click at [1186, 613] on div at bounding box center [784, 613] width 1555 height 0
click at [1208, 613] on div at bounding box center [784, 613] width 1555 height 0
click at [151, 579] on input "text" at bounding box center [79, 588] width 145 height 17
type input "a317059"
click at [168, 589] on button "submit" at bounding box center [161, 591] width 13 height 5
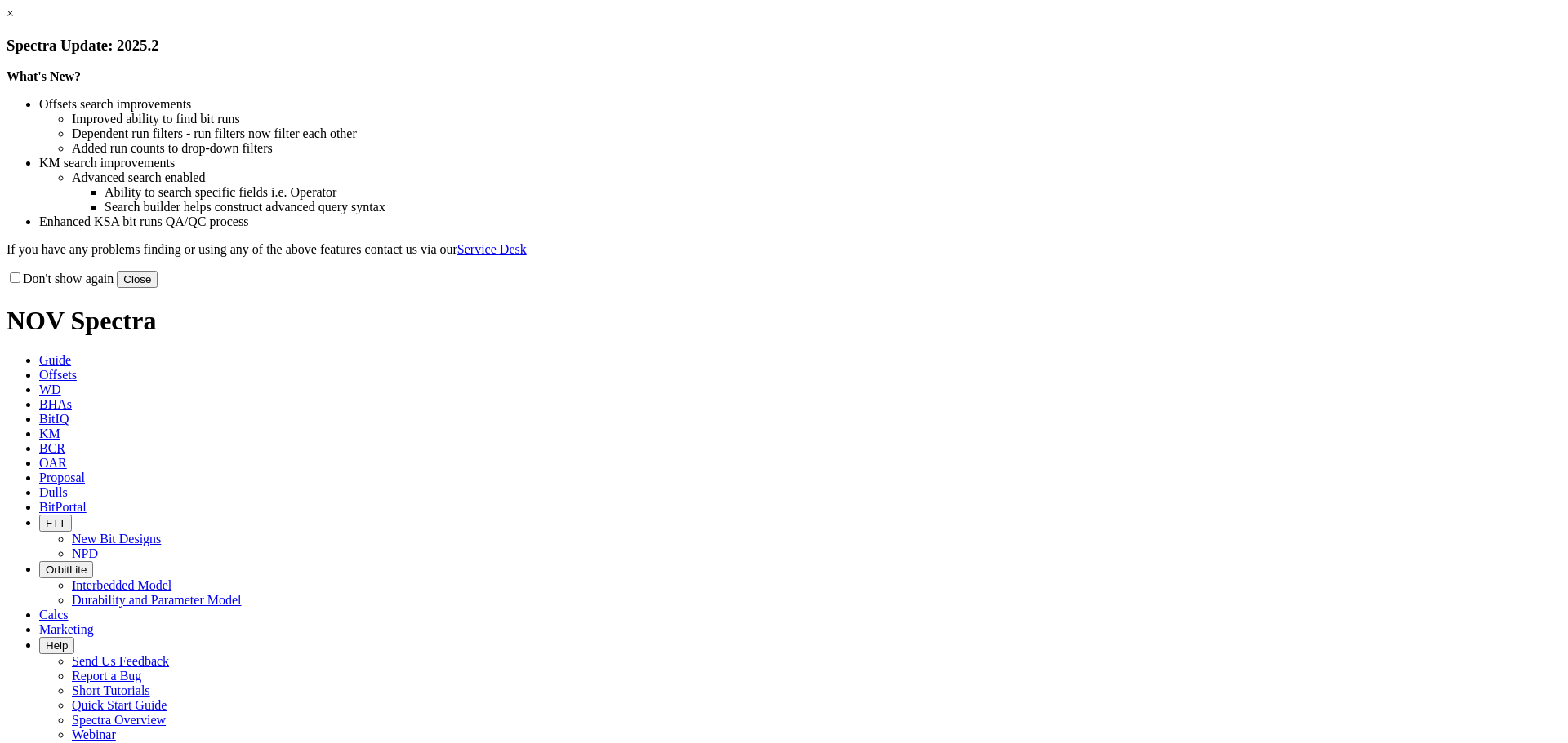
click at [157, 288] on button "Close" at bounding box center [136, 279] width 41 height 17
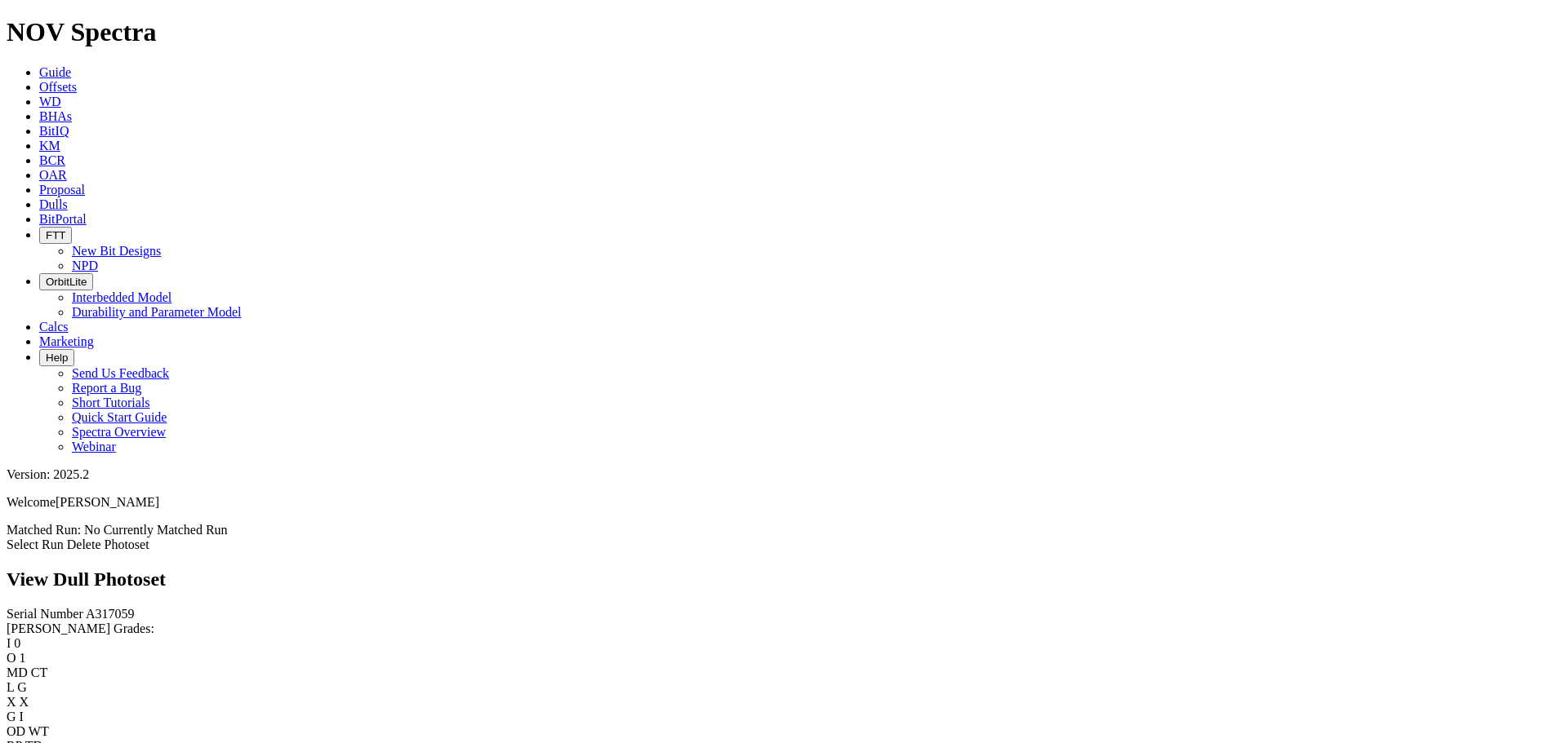
click at [64, 537] on link "Select Run" at bounding box center [35, 544] width 57 height 14
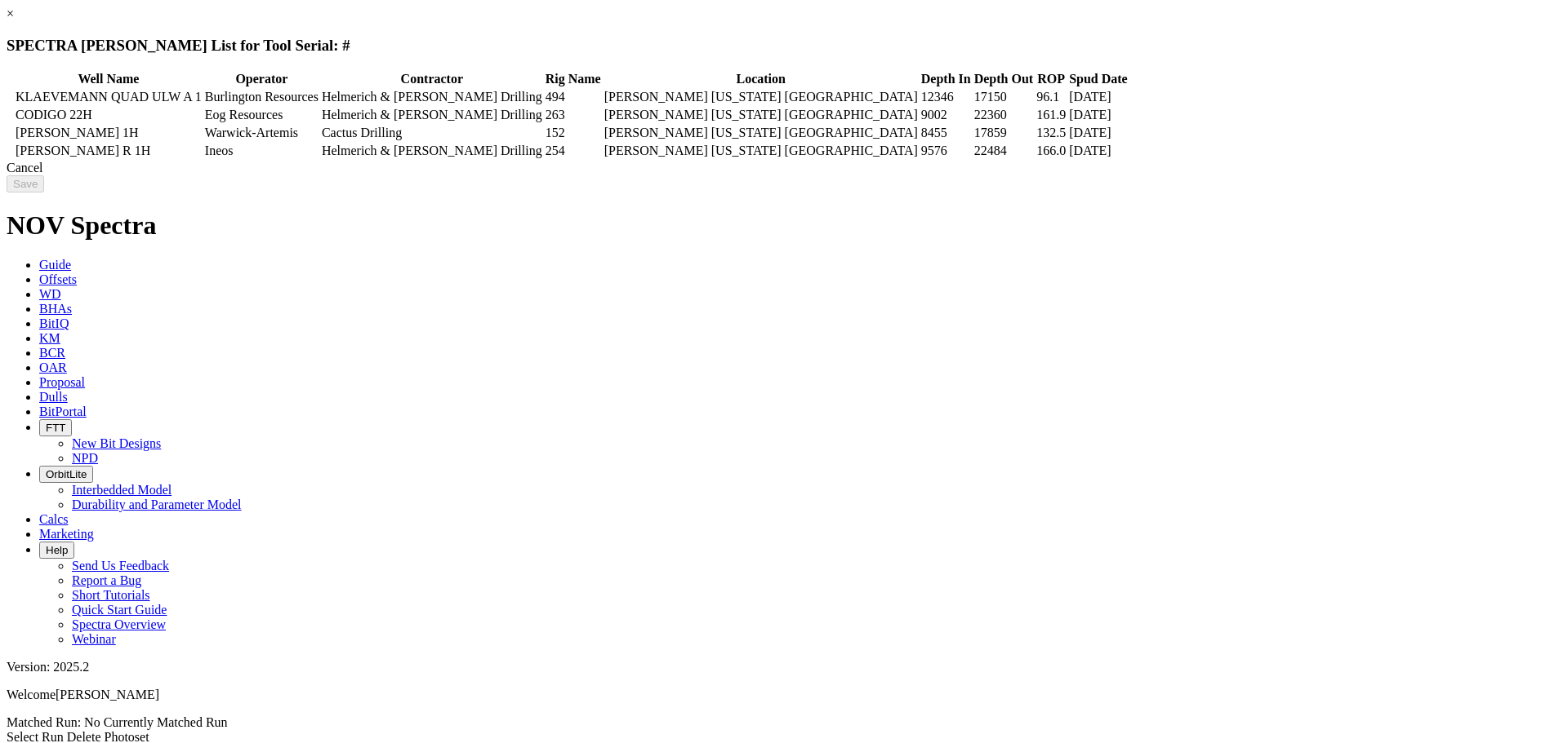
click at [202, 159] on td "WHEELER R 1H" at bounding box center [108, 151] width 188 height 16
click at [44, 192] on input "Save" at bounding box center [25, 184] width 37 height 17
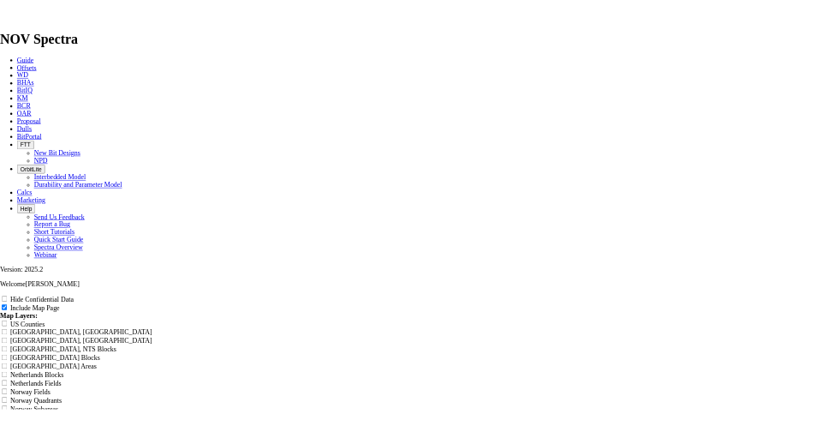
scroll to position [2798, 0]
